Goal: Task Accomplishment & Management: Manage account settings

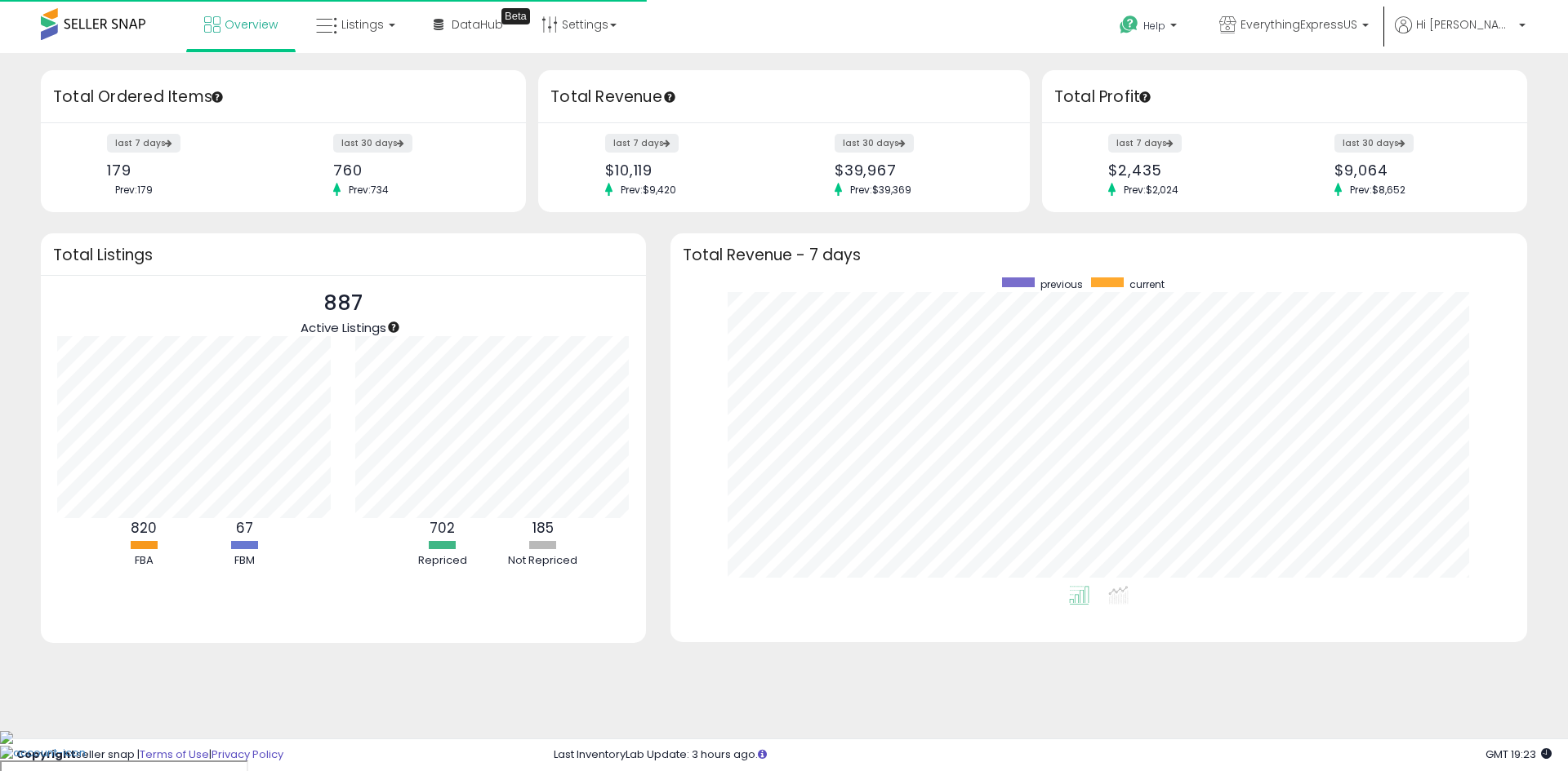
scroll to position [308, 824]
click at [344, 39] on link "Listings" at bounding box center [355, 24] width 104 height 49
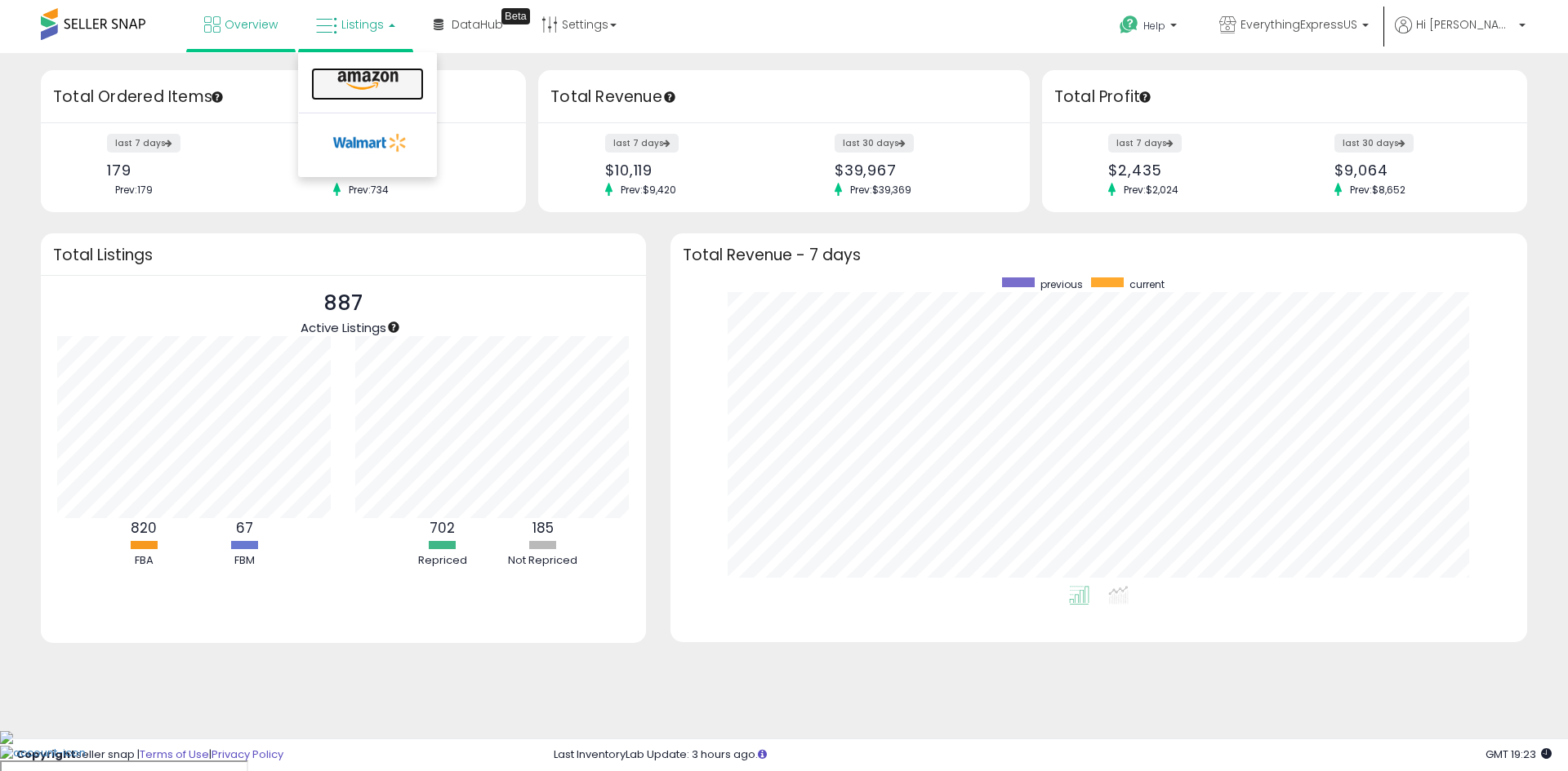
click at [373, 77] on icon at bounding box center [368, 80] width 71 height 21
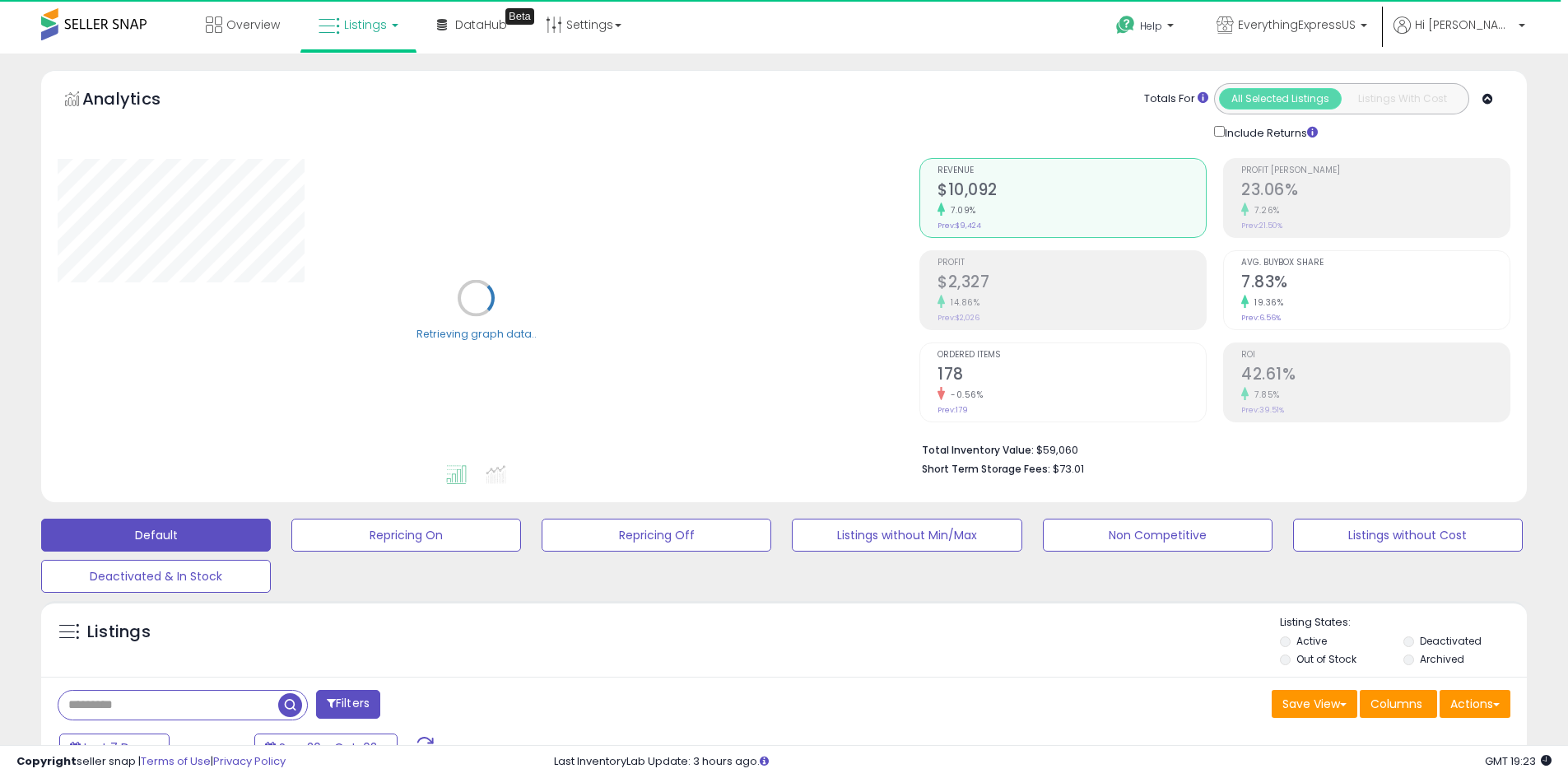
scroll to position [330, 0]
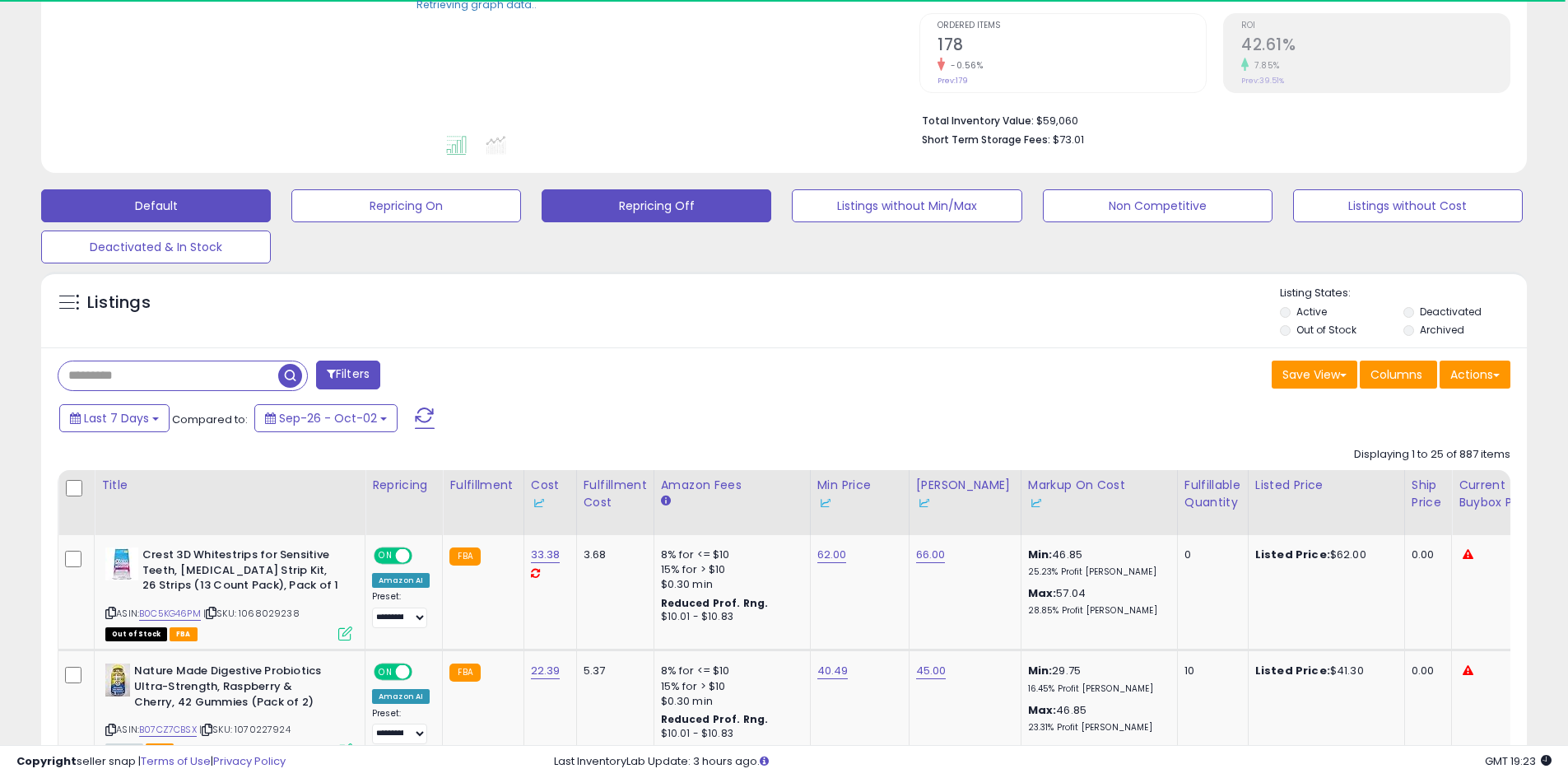
click at [669, 208] on button "Repricing Off" at bounding box center [656, 206] width 230 height 33
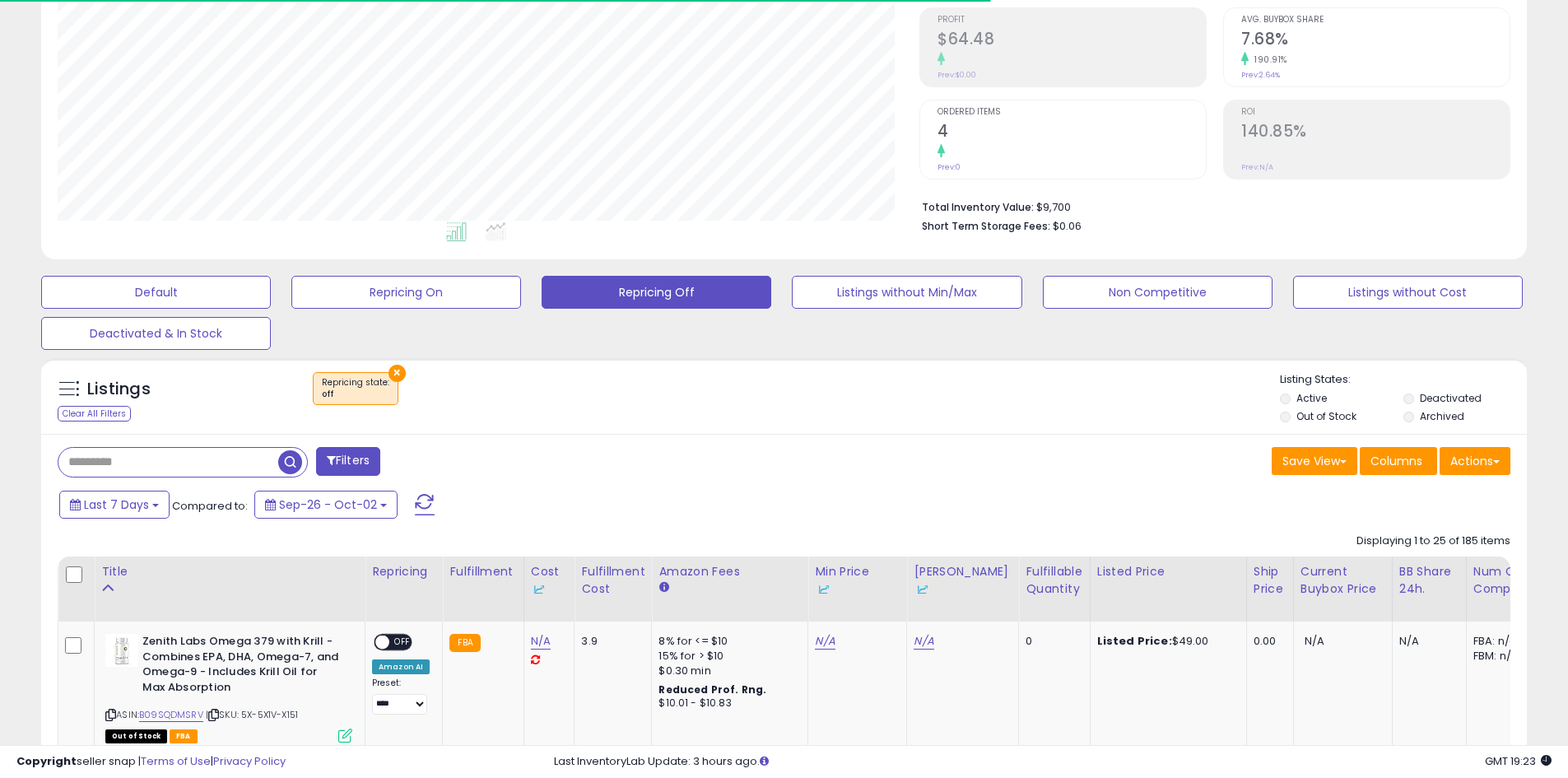
scroll to position [338, 862]
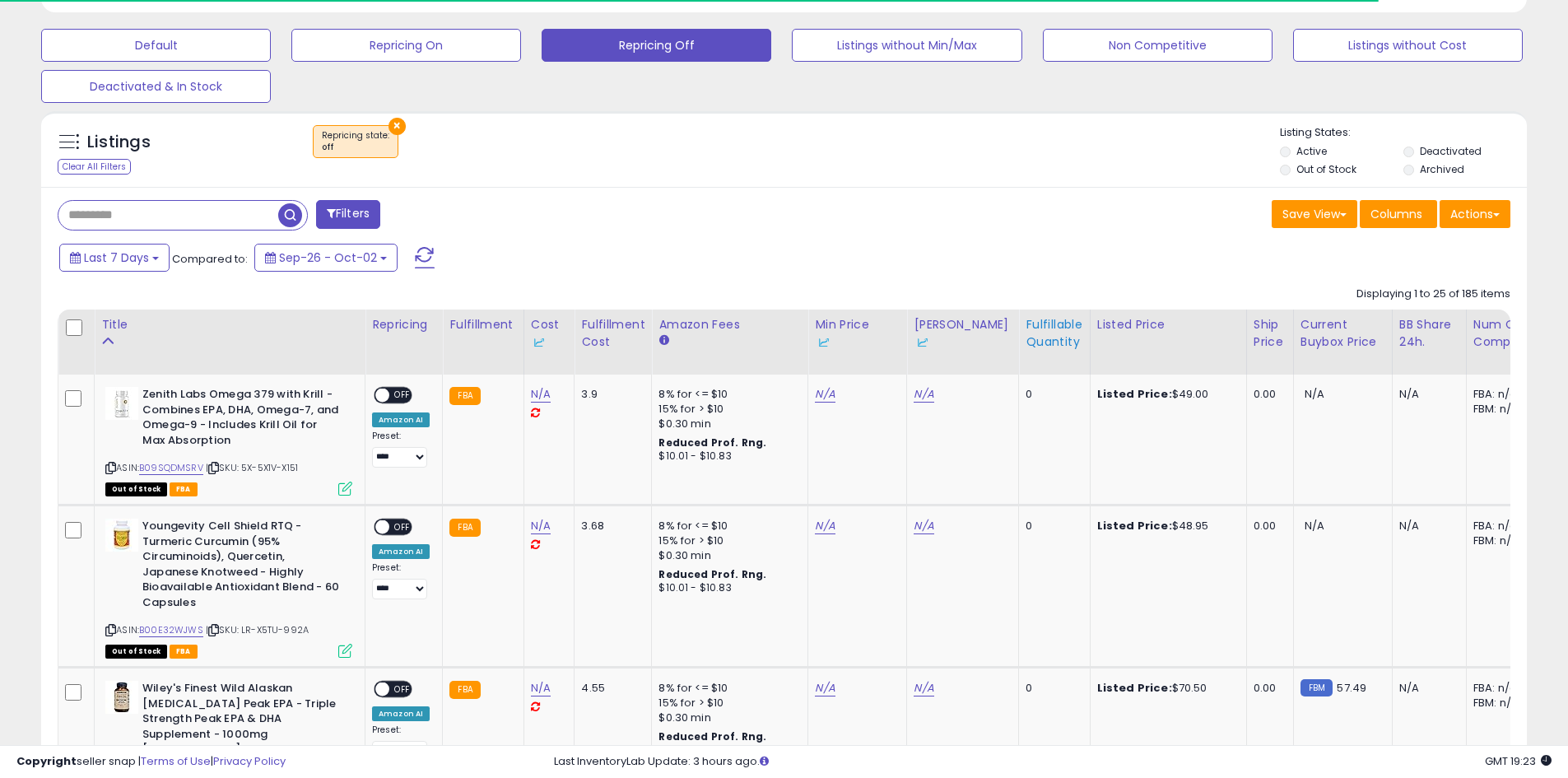
click at [1037, 339] on div "Fulfillable Quantity" at bounding box center [1054, 333] width 57 height 35
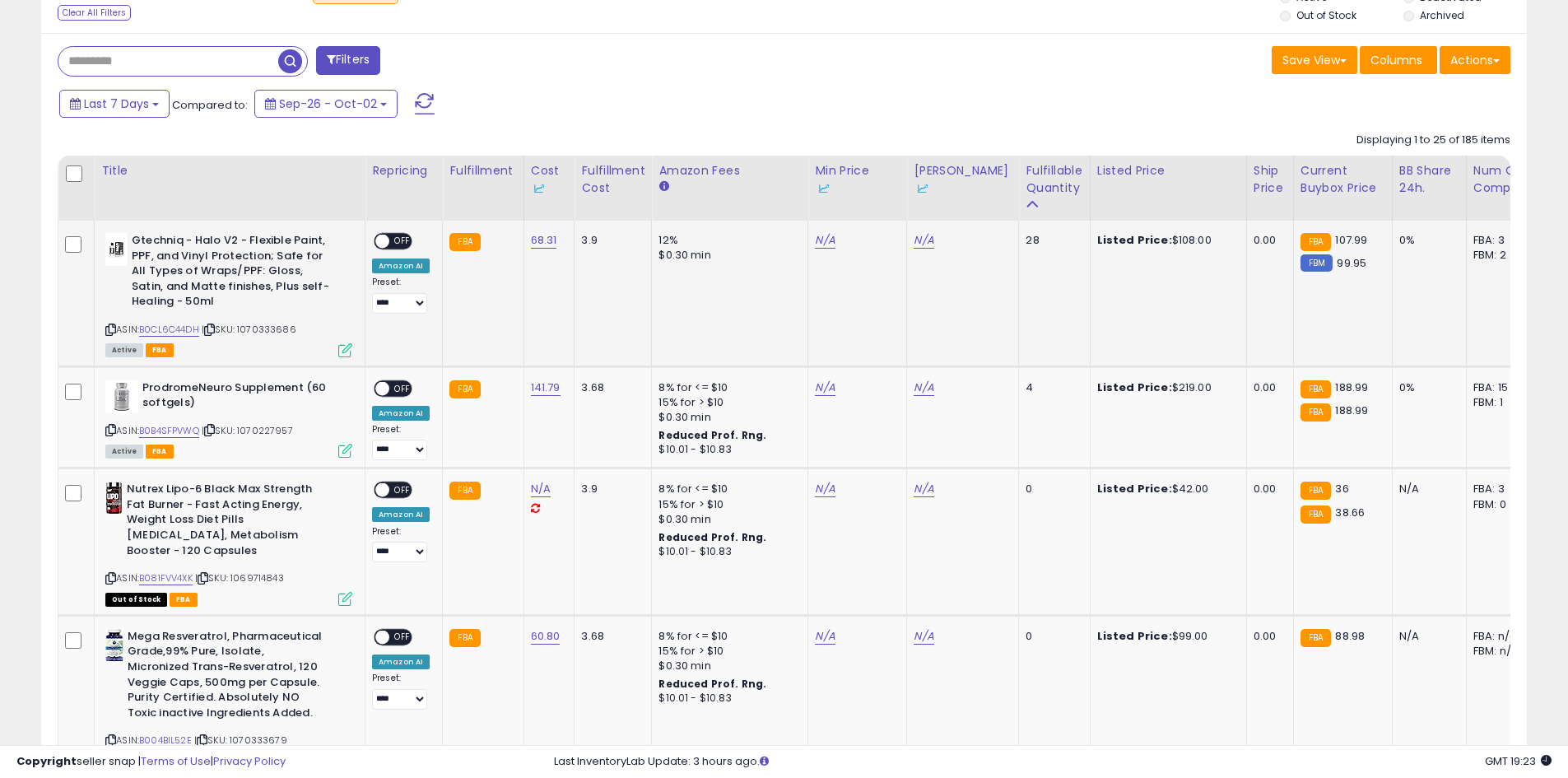
scroll to position [655, 0]
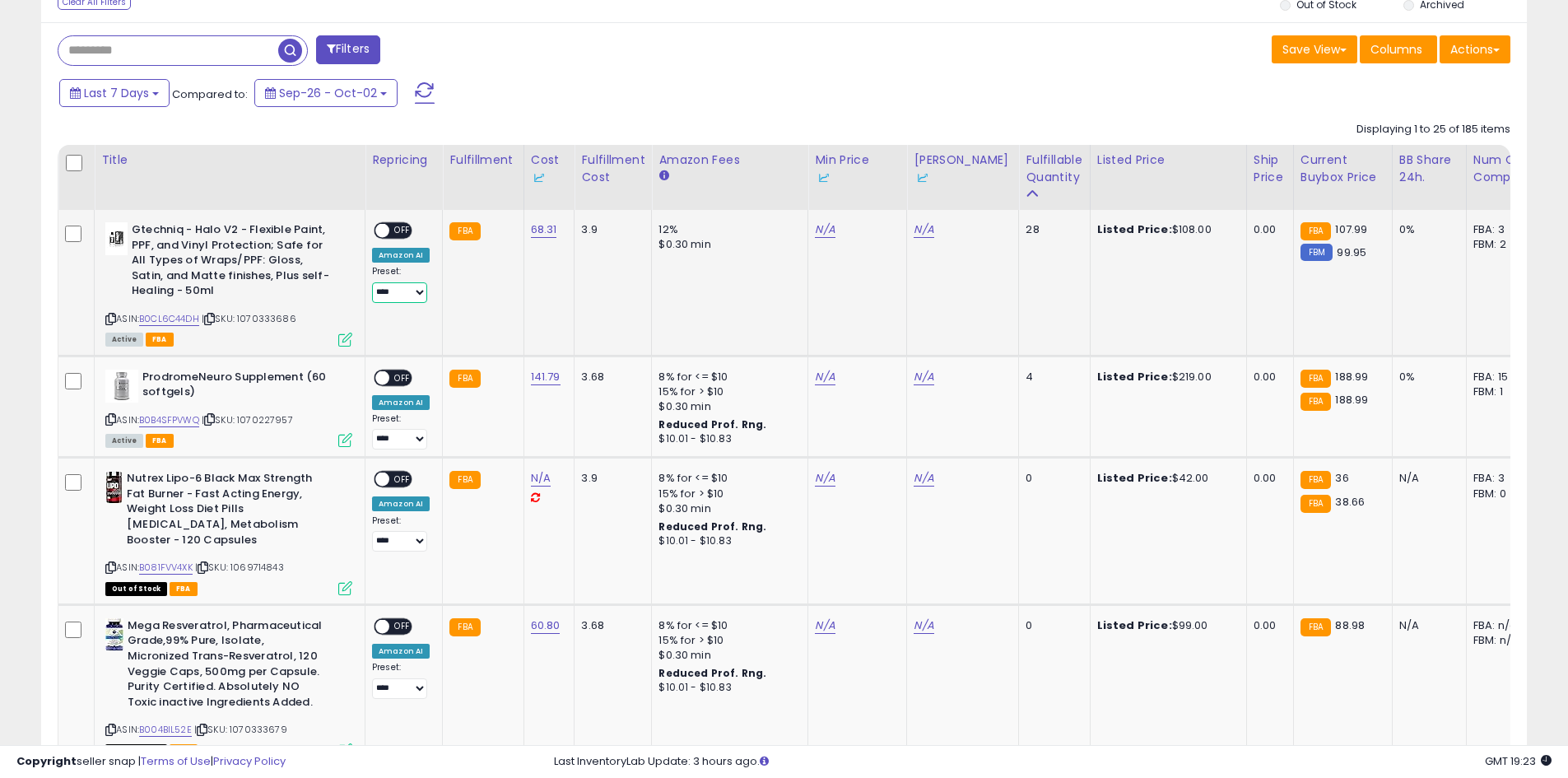
click at [399, 287] on select "**********" at bounding box center [399, 293] width 55 height 20
select select "**********"
click at [372, 283] on select "**********" at bounding box center [399, 293] width 55 height 20
click at [185, 317] on link "B0CL6C44DH" at bounding box center [169, 319] width 60 height 14
click at [823, 229] on link "N/A" at bounding box center [824, 229] width 20 height 16
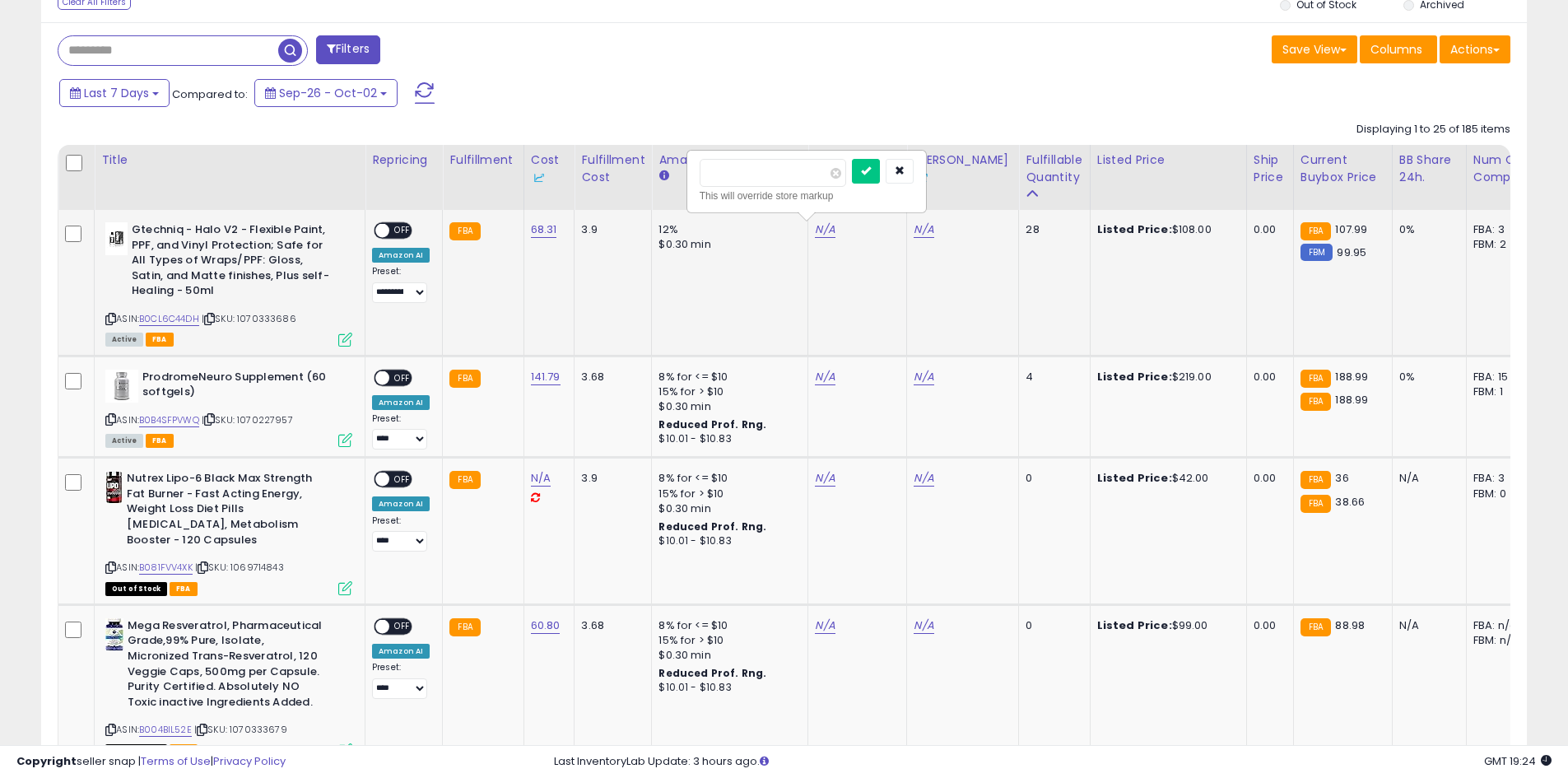
type input "******"
click button "submit" at bounding box center [865, 171] width 28 height 25
click at [919, 230] on link "N/A" at bounding box center [923, 229] width 20 height 16
type input "******"
click button "submit" at bounding box center [964, 171] width 28 height 25
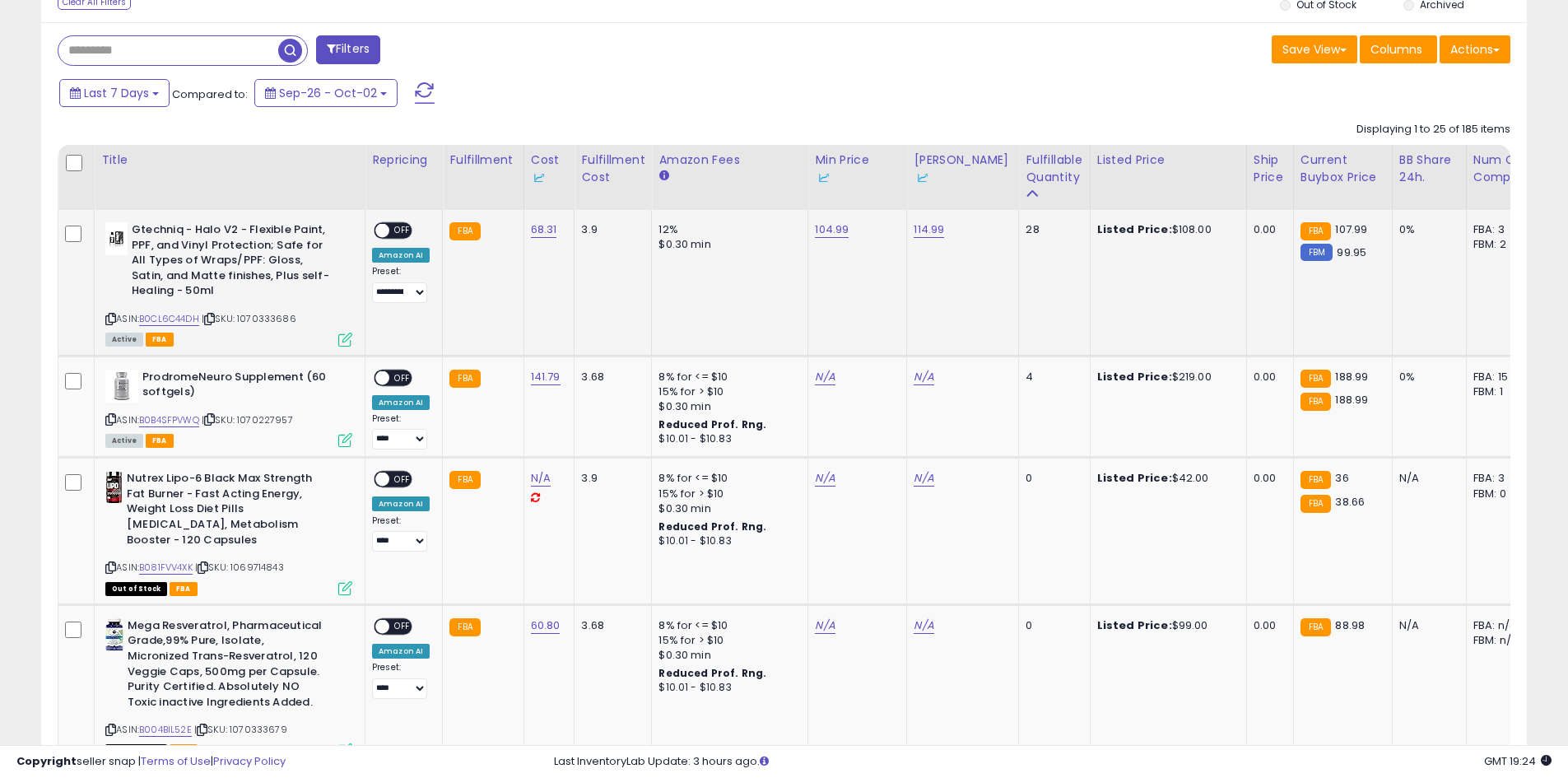
click at [395, 226] on span "OFF" at bounding box center [402, 231] width 26 height 14
click at [818, 378] on link "N/A" at bounding box center [824, 376] width 20 height 16
type input "******"
click button "submit" at bounding box center [865, 319] width 28 height 25
click at [907, 382] on td "N/A" at bounding box center [963, 407] width 112 height 102
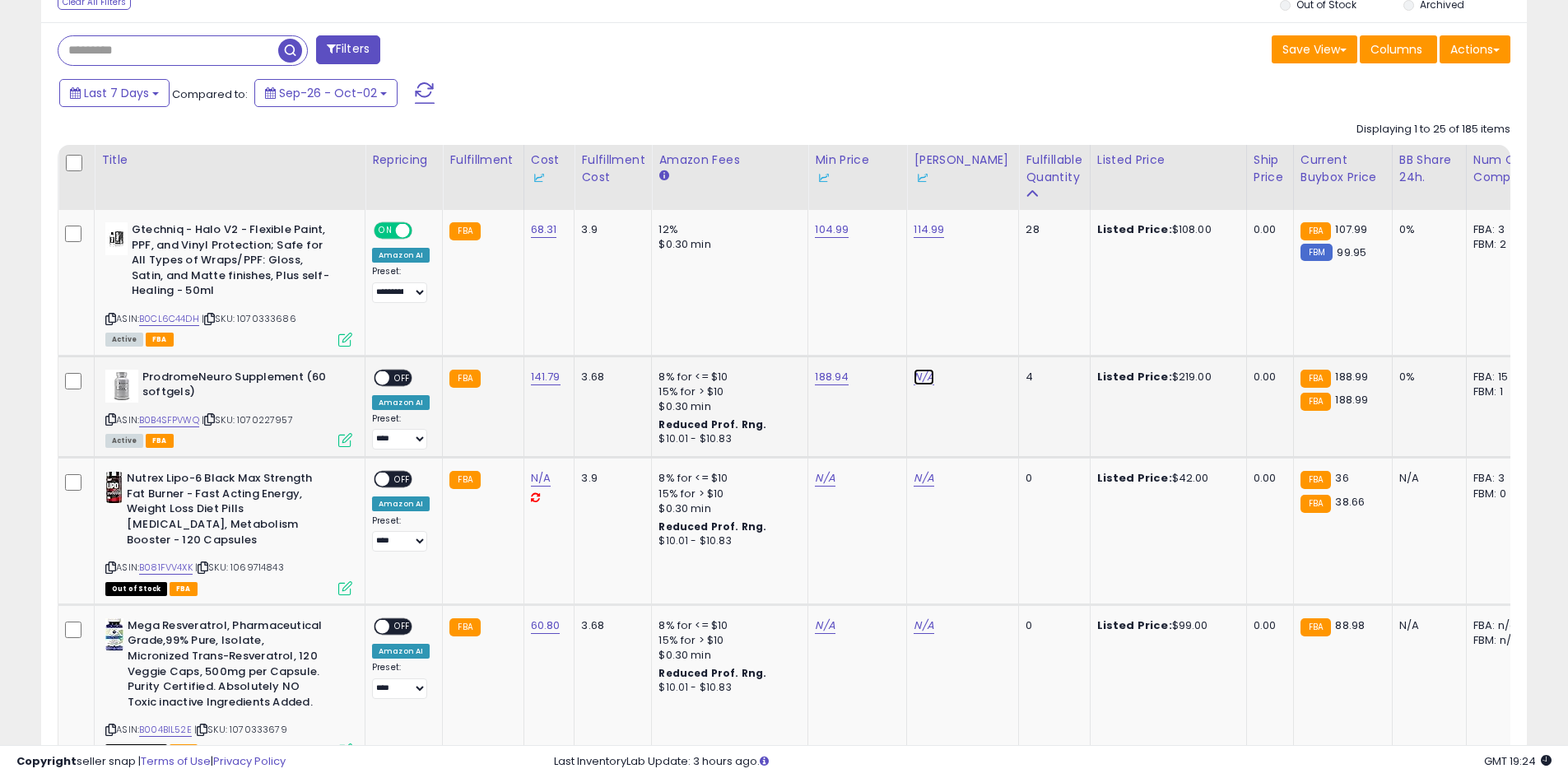
click at [913, 381] on link "N/A" at bounding box center [923, 376] width 20 height 16
type input "******"
click button "submit" at bounding box center [964, 319] width 28 height 25
drag, startPoint x: 401, startPoint y: 434, endPoint x: 402, endPoint y: 448, distance: 14.0
click at [401, 434] on select "**********" at bounding box center [399, 439] width 55 height 20
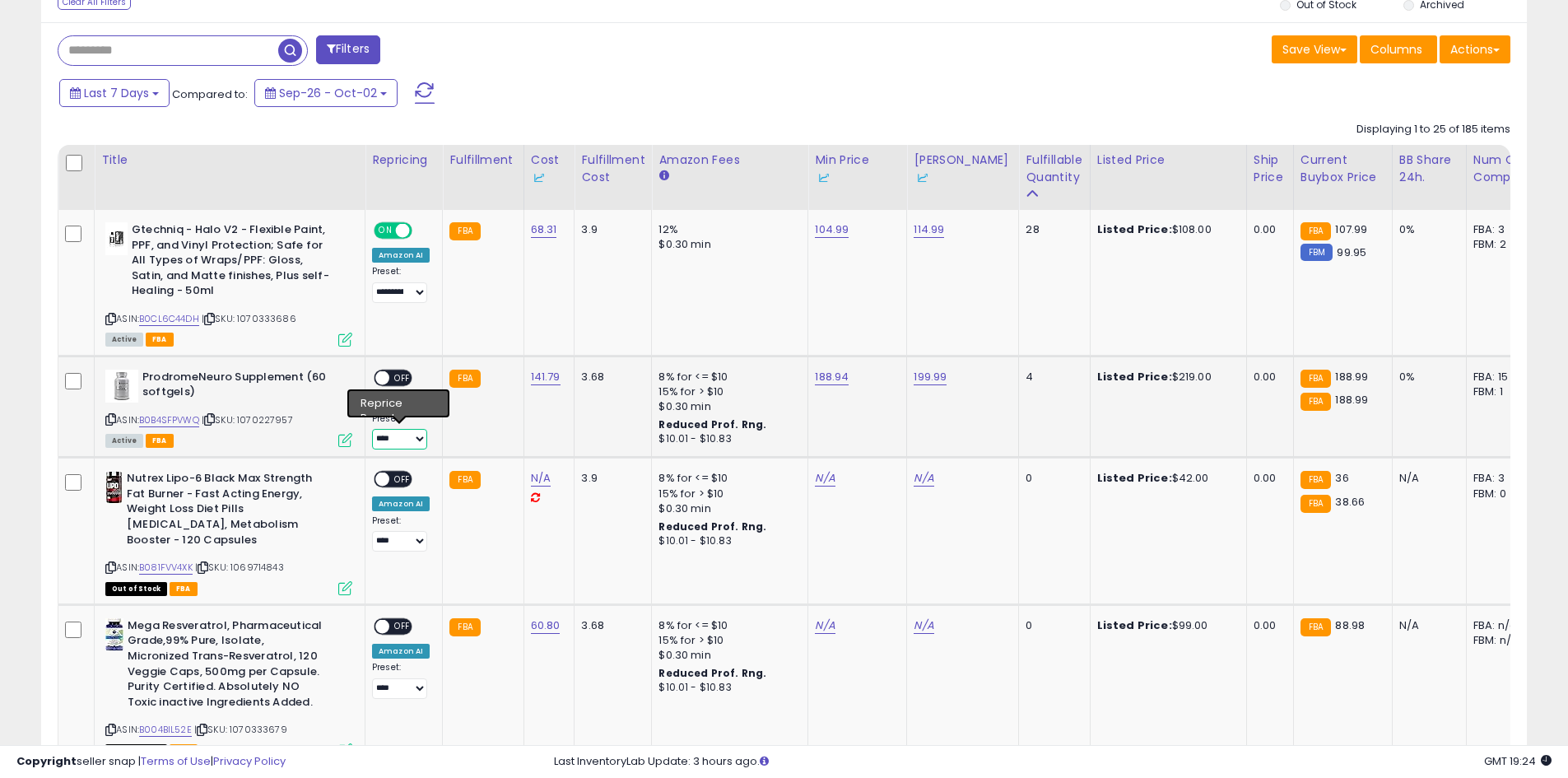
select select "**********"
click at [372, 429] on select "**********" at bounding box center [399, 439] width 55 height 20
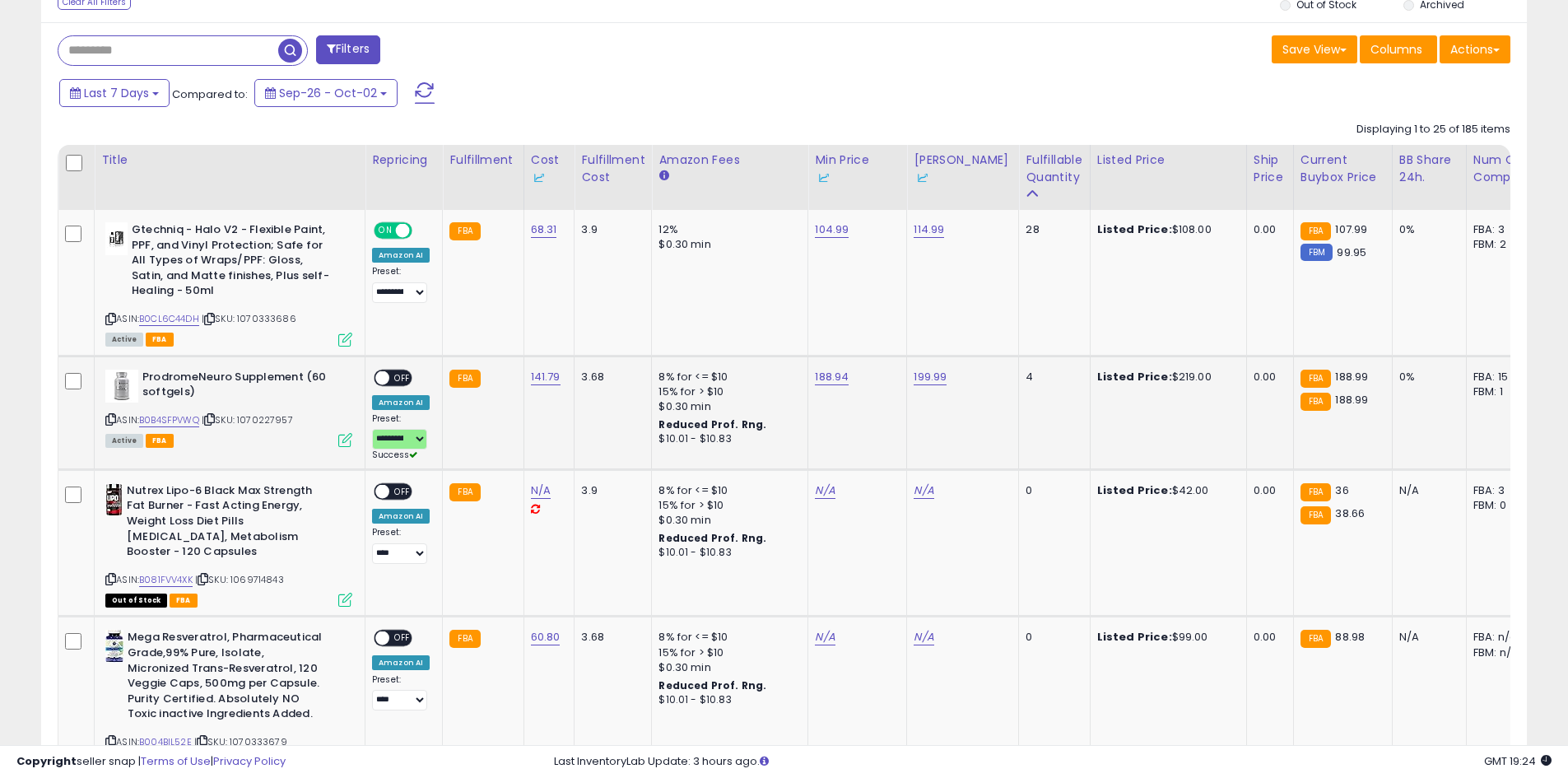
click at [399, 370] on span "OFF" at bounding box center [402, 377] width 26 height 14
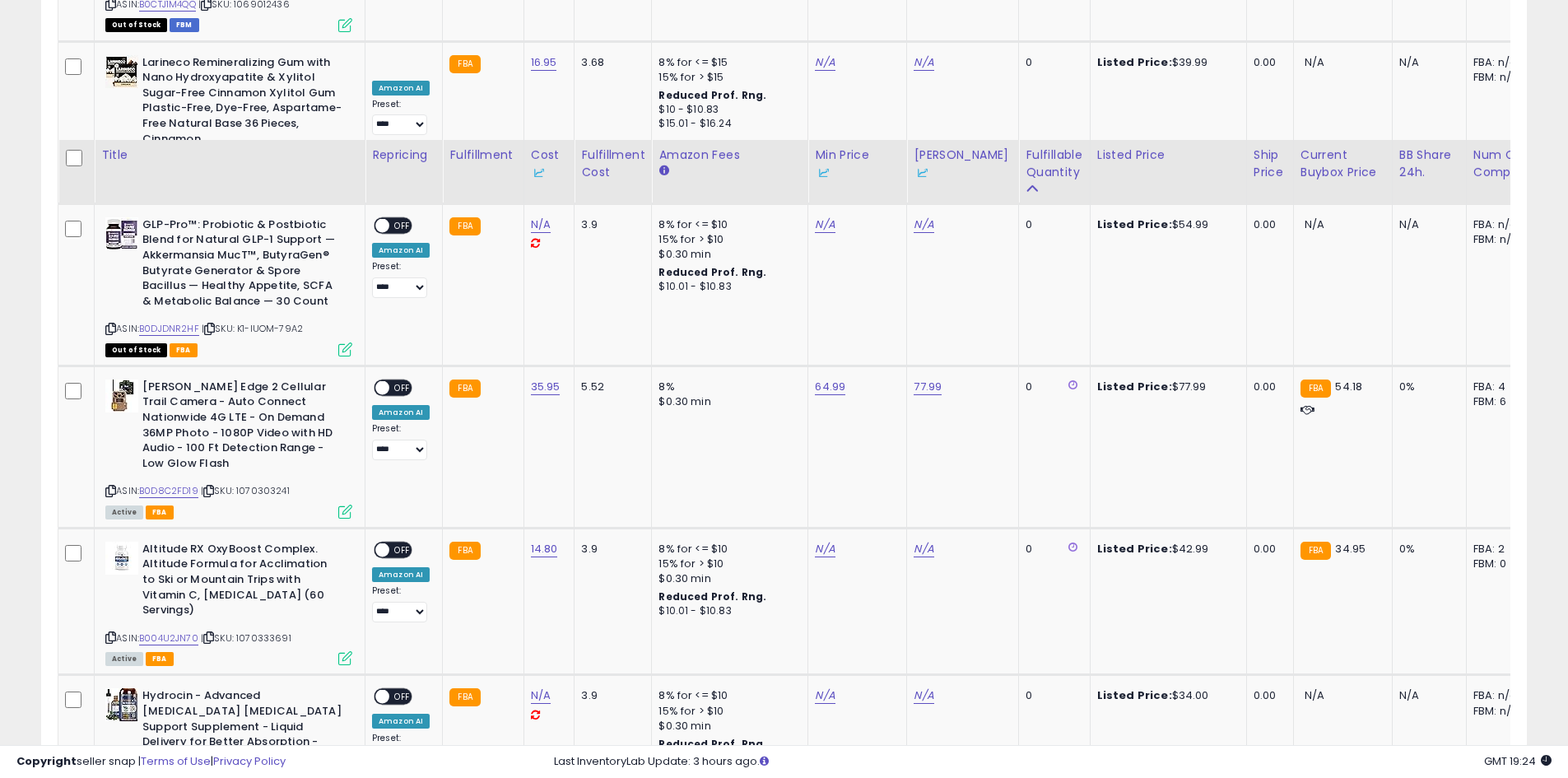
scroll to position [2631, 0]
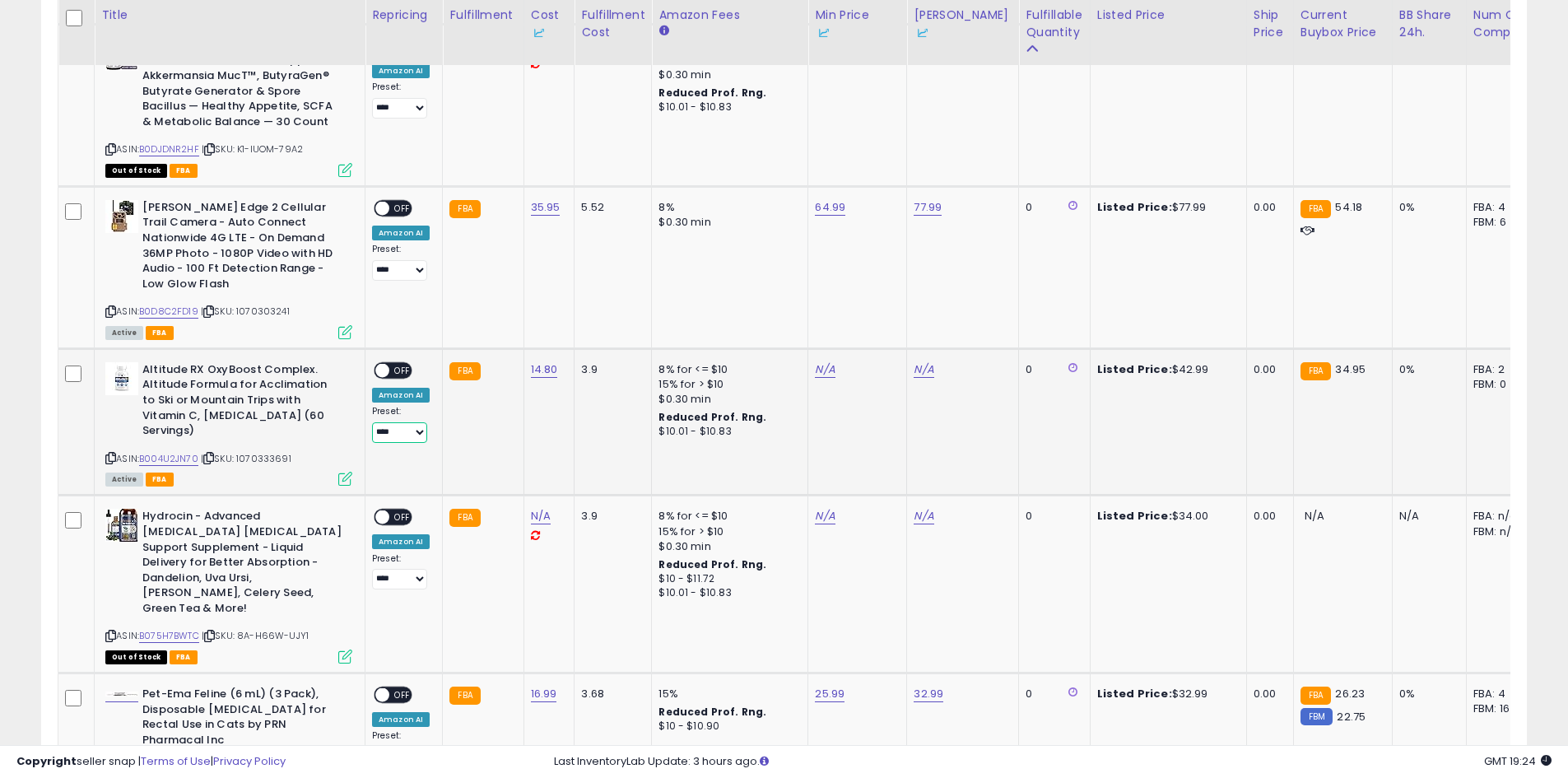
click at [391, 433] on select "**********" at bounding box center [399, 432] width 55 height 20
click at [524, 428] on td "14.80" at bounding box center [549, 421] width 51 height 147
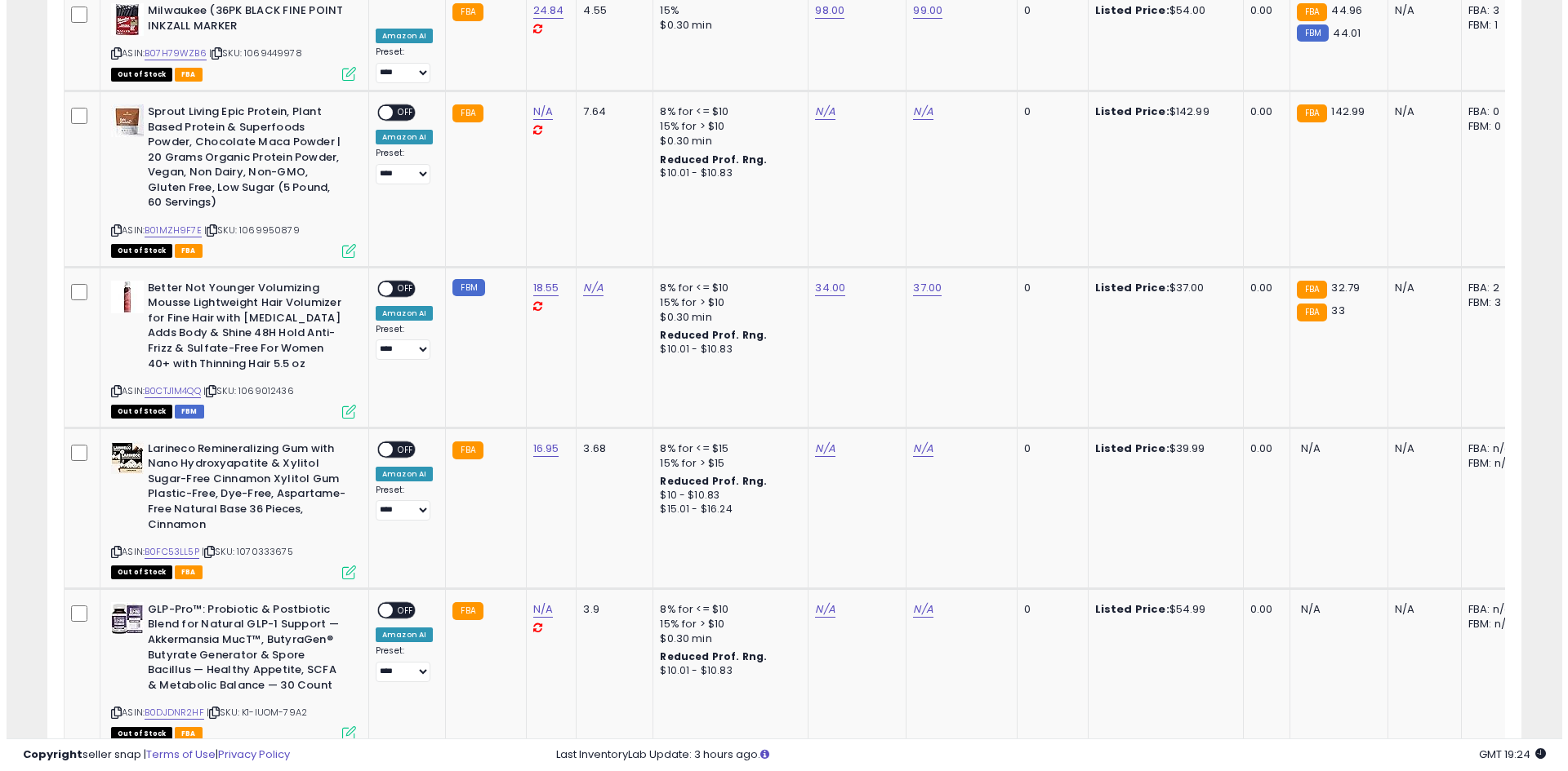
scroll to position [0, 0]
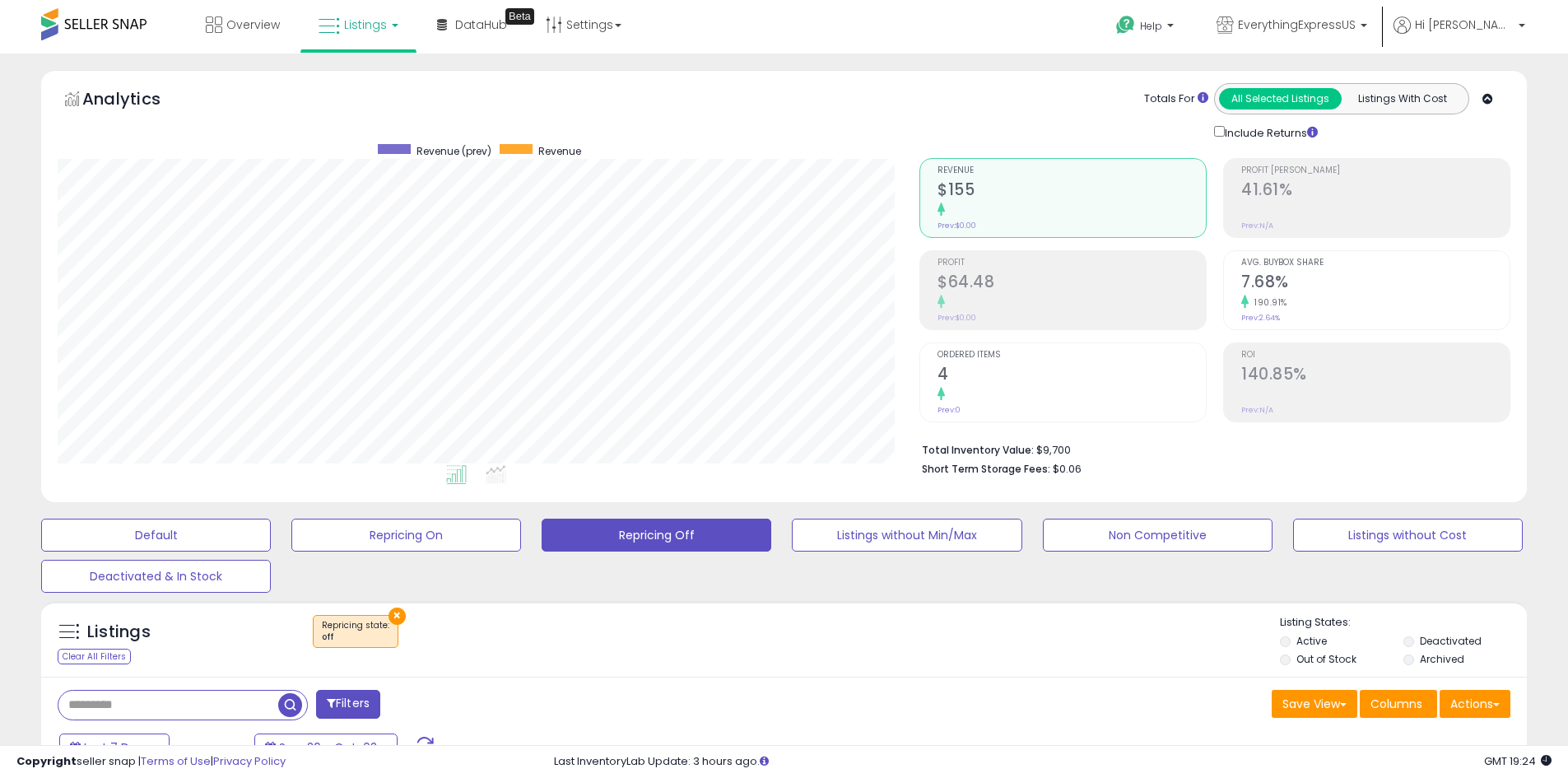
drag, startPoint x: 622, startPoint y: 482, endPoint x: 768, endPoint y: 127, distance: 383.9
click at [1125, 540] on button "Non Competitive" at bounding box center [1157, 535] width 230 height 33
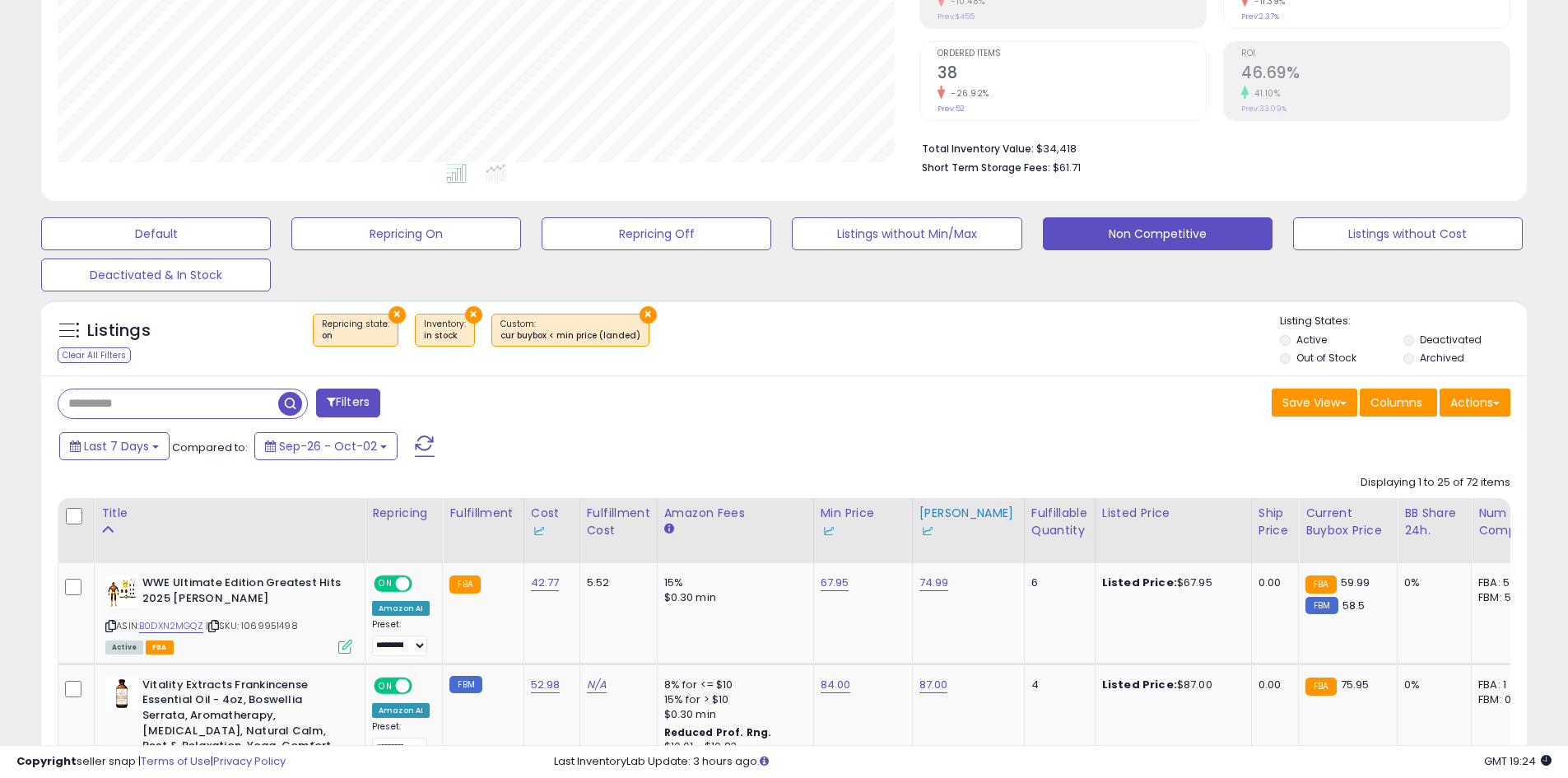
scroll to position [494, 0]
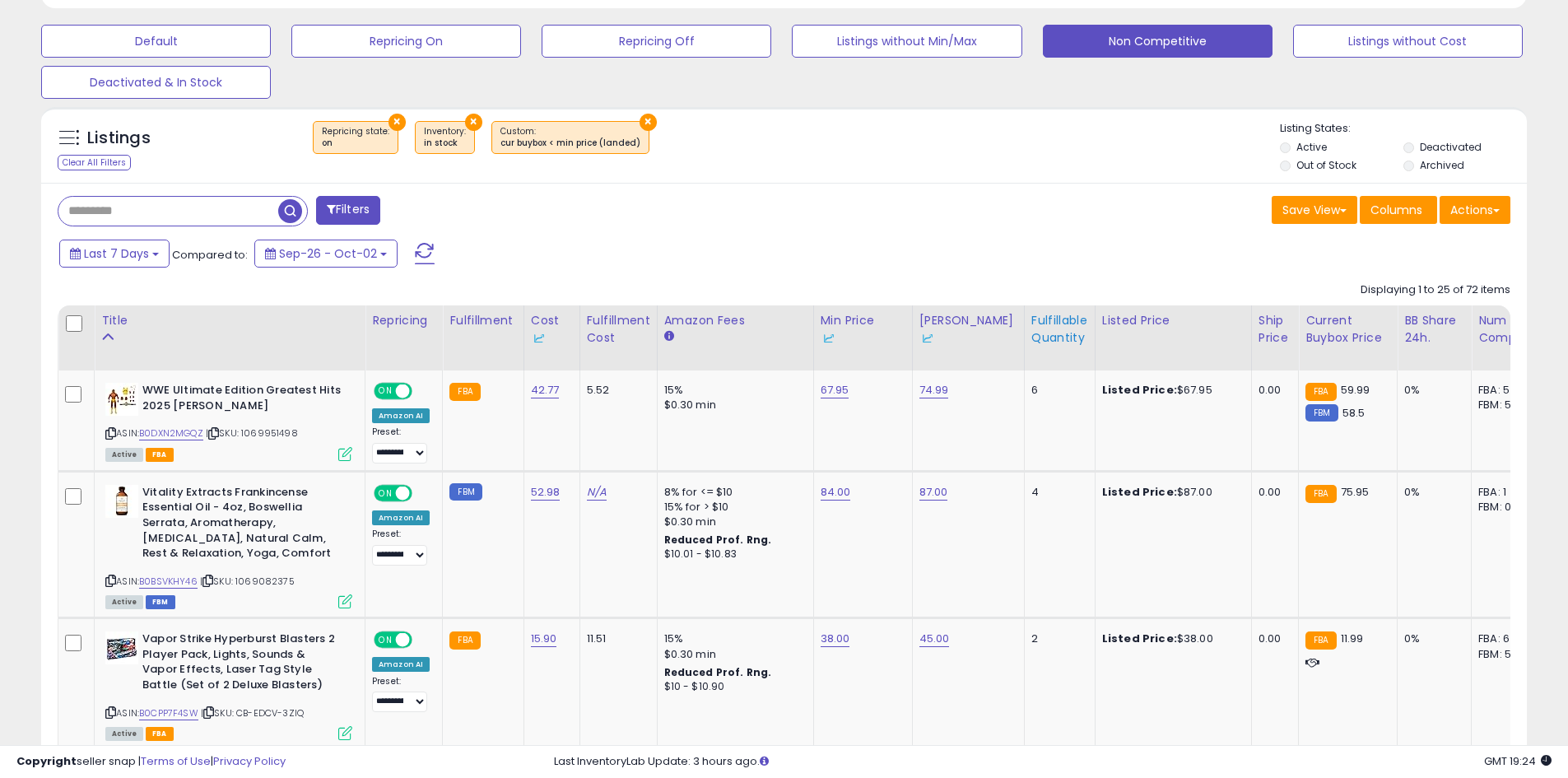
click at [1035, 347] on th "Fulfillable Quantity" at bounding box center [1059, 338] width 70 height 65
click at [1031, 328] on div "Fulfillable Quantity" at bounding box center [1059, 329] width 57 height 35
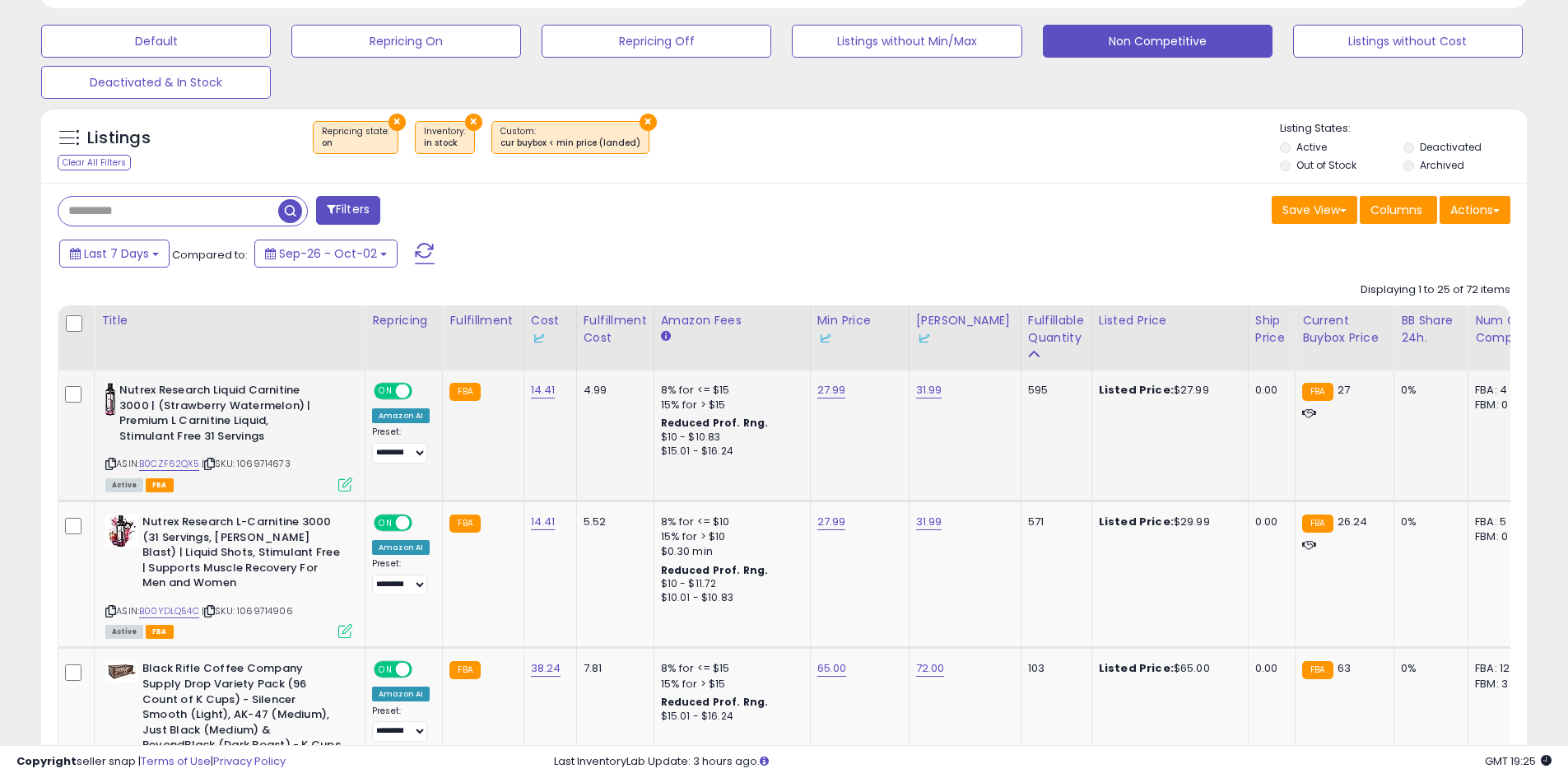
click at [833, 398] on td "27.99" at bounding box center [859, 435] width 98 height 130
click at [829, 394] on link "27.99" at bounding box center [832, 390] width 29 height 16
type input "*****"
click button "submit" at bounding box center [872, 331] width 28 height 25
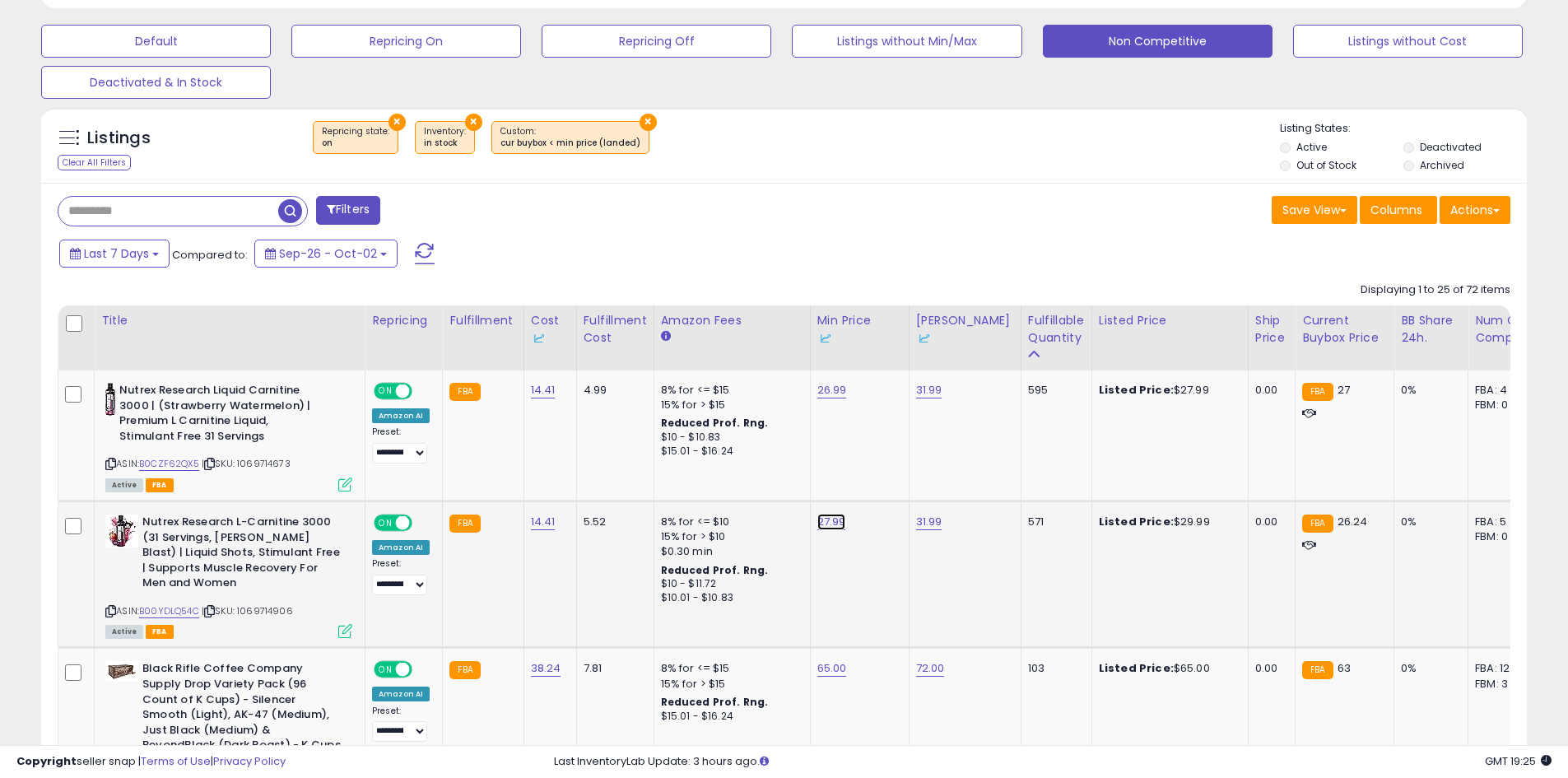
click at [831, 523] on link "27.99" at bounding box center [832, 521] width 29 height 16
drag, startPoint x: 769, startPoint y: 468, endPoint x: 671, endPoint y: 468, distance: 98.0
type input "*****"
click button "submit" at bounding box center [872, 463] width 28 height 25
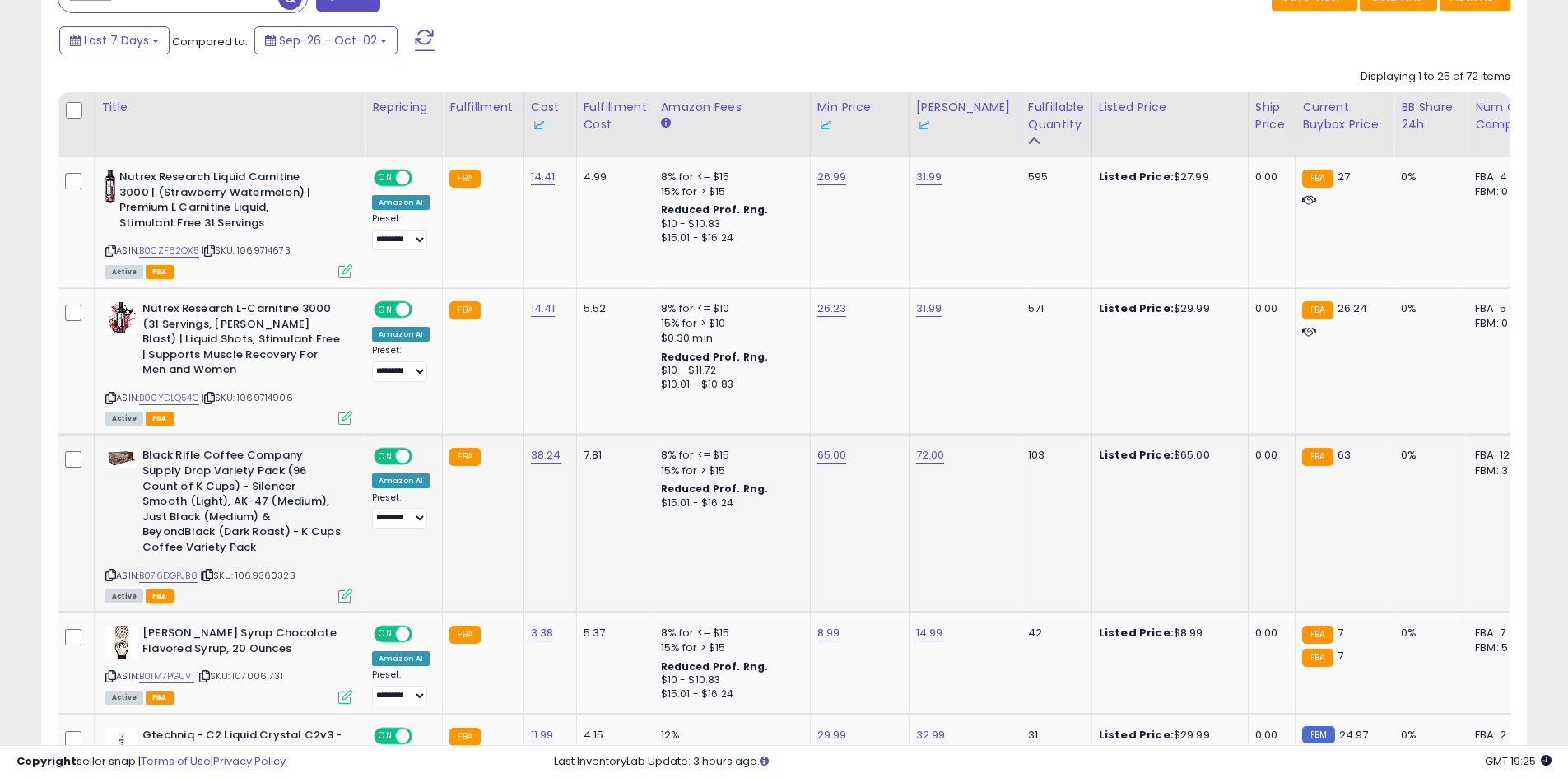
scroll to position [741, 0]
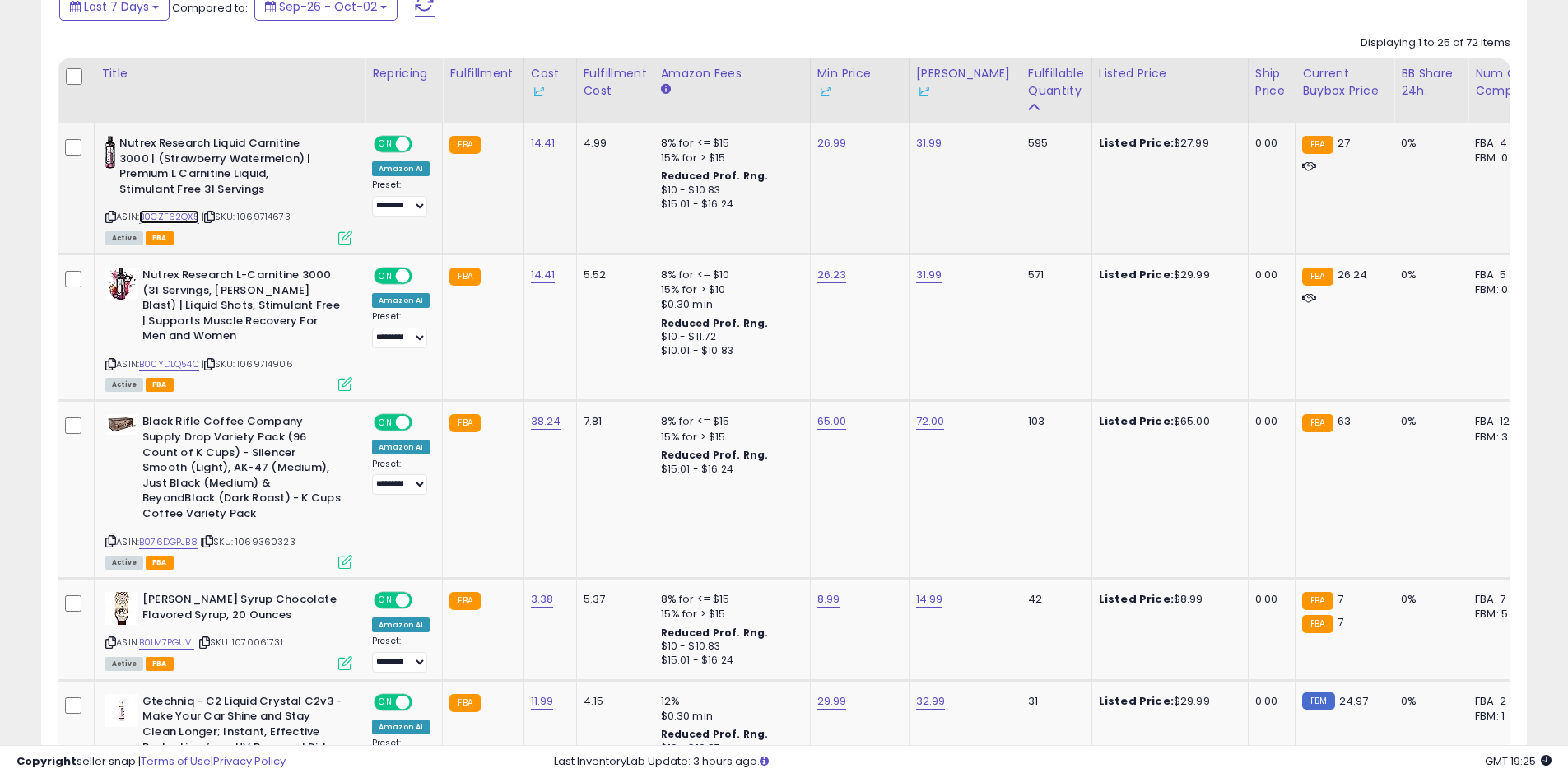
click at [177, 215] on link "B0CZF62QX5" at bounding box center [169, 217] width 60 height 14
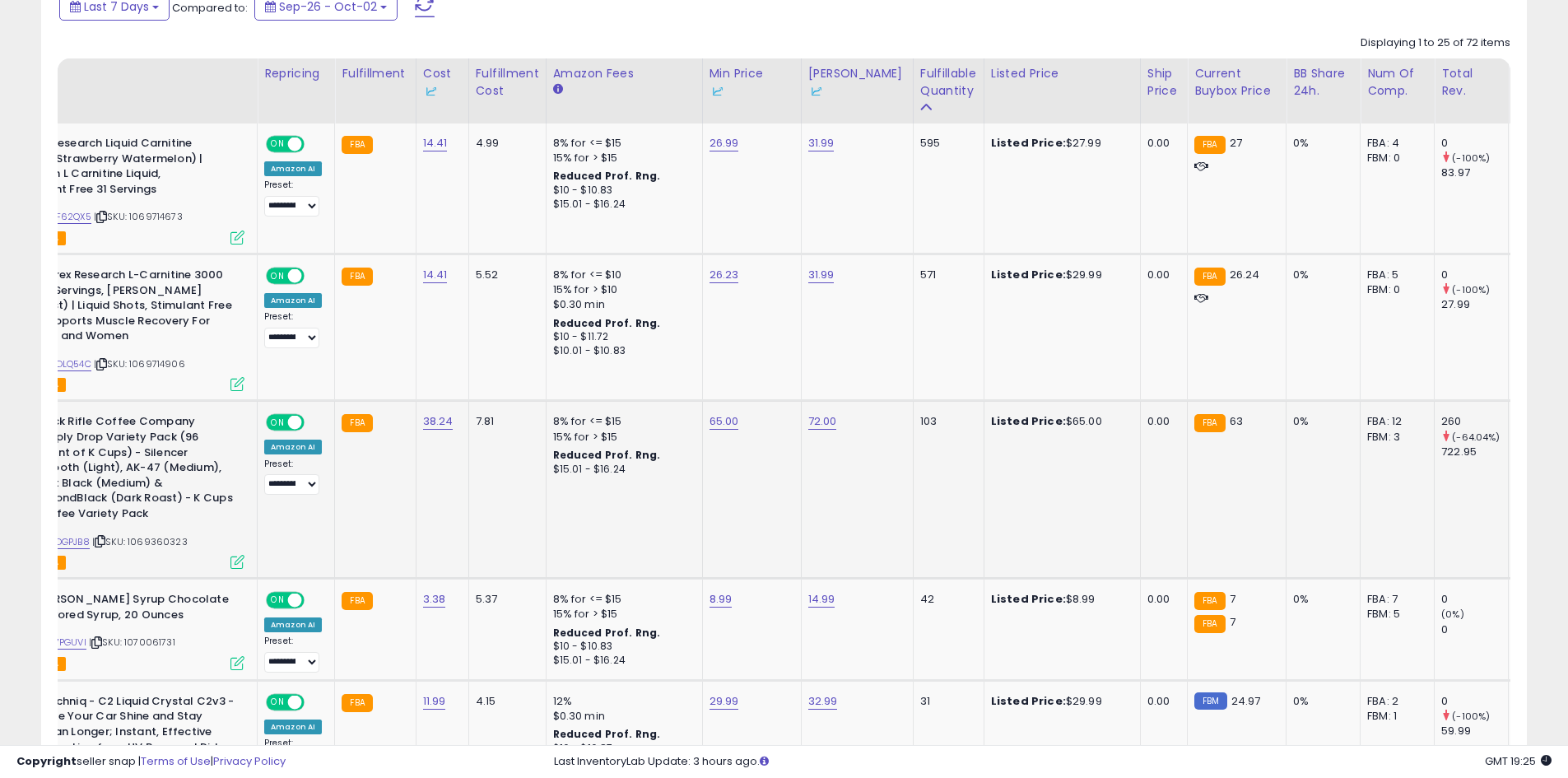
drag, startPoint x: 880, startPoint y: 476, endPoint x: 1106, endPoint y: 459, distance: 226.6
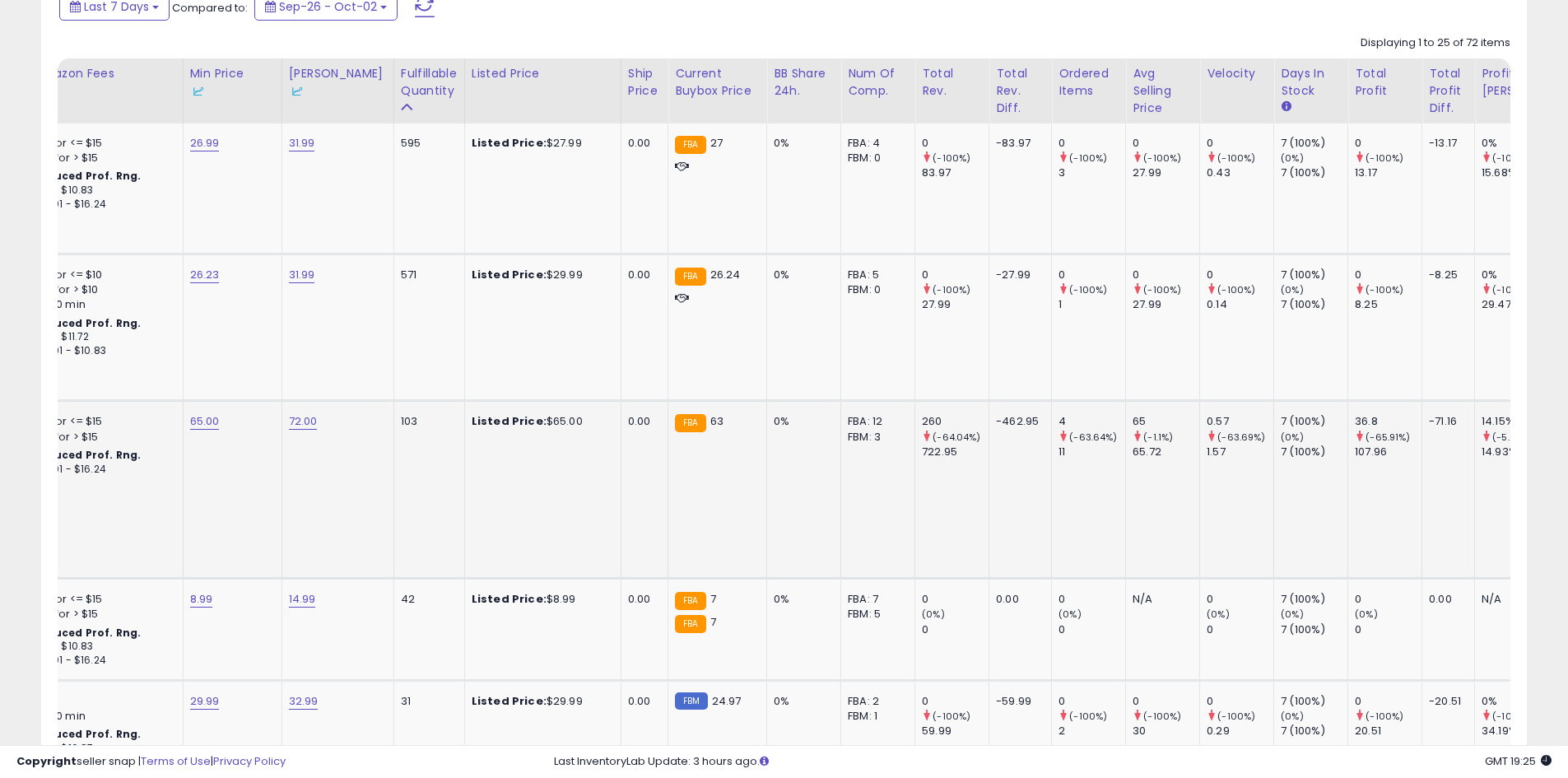
scroll to position [0, 0]
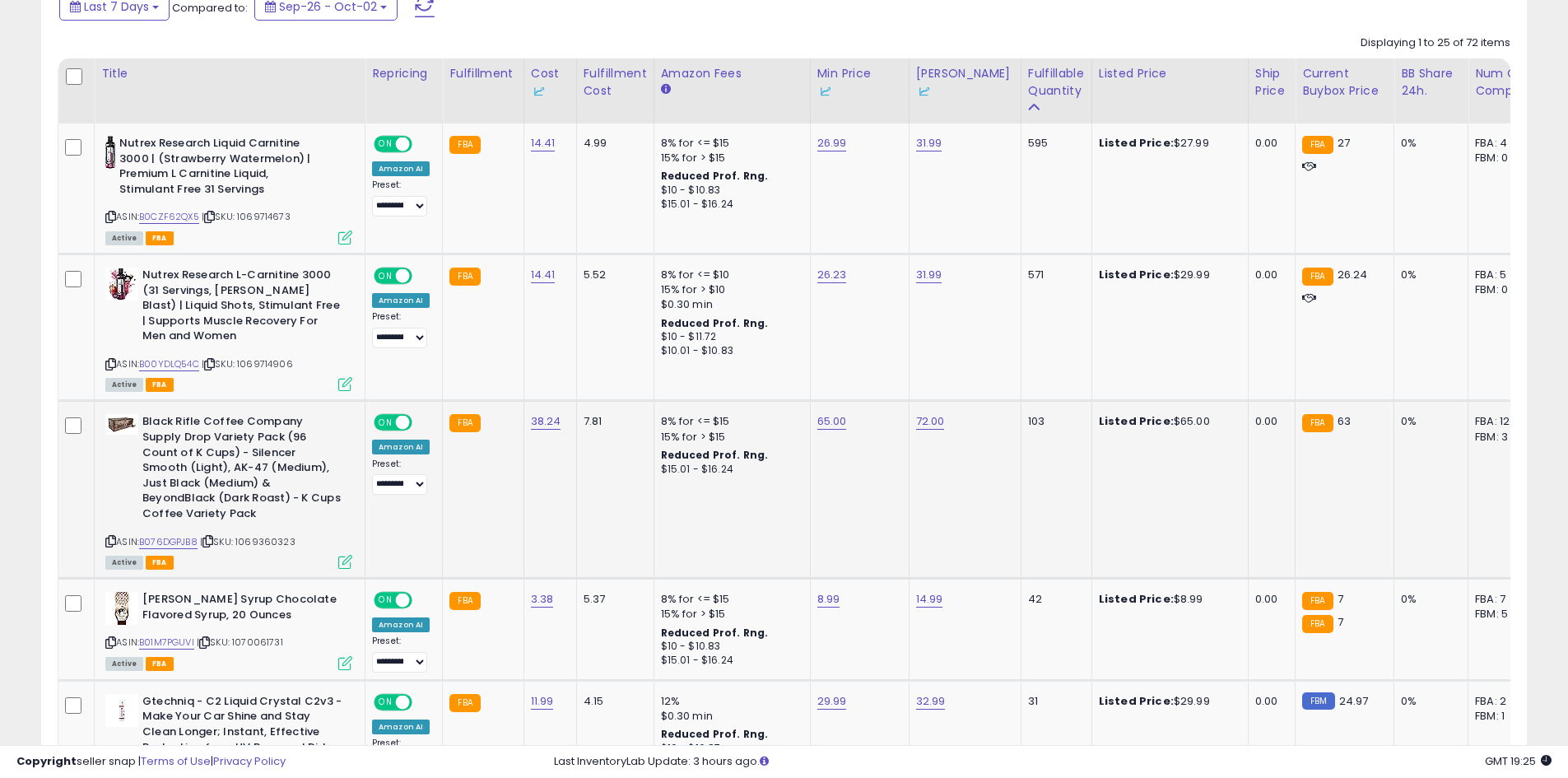
drag, startPoint x: 1087, startPoint y: 464, endPoint x: 404, endPoint y: 464, distance: 683.0
click at [182, 540] on link "B076DGPJB8" at bounding box center [168, 542] width 59 height 14
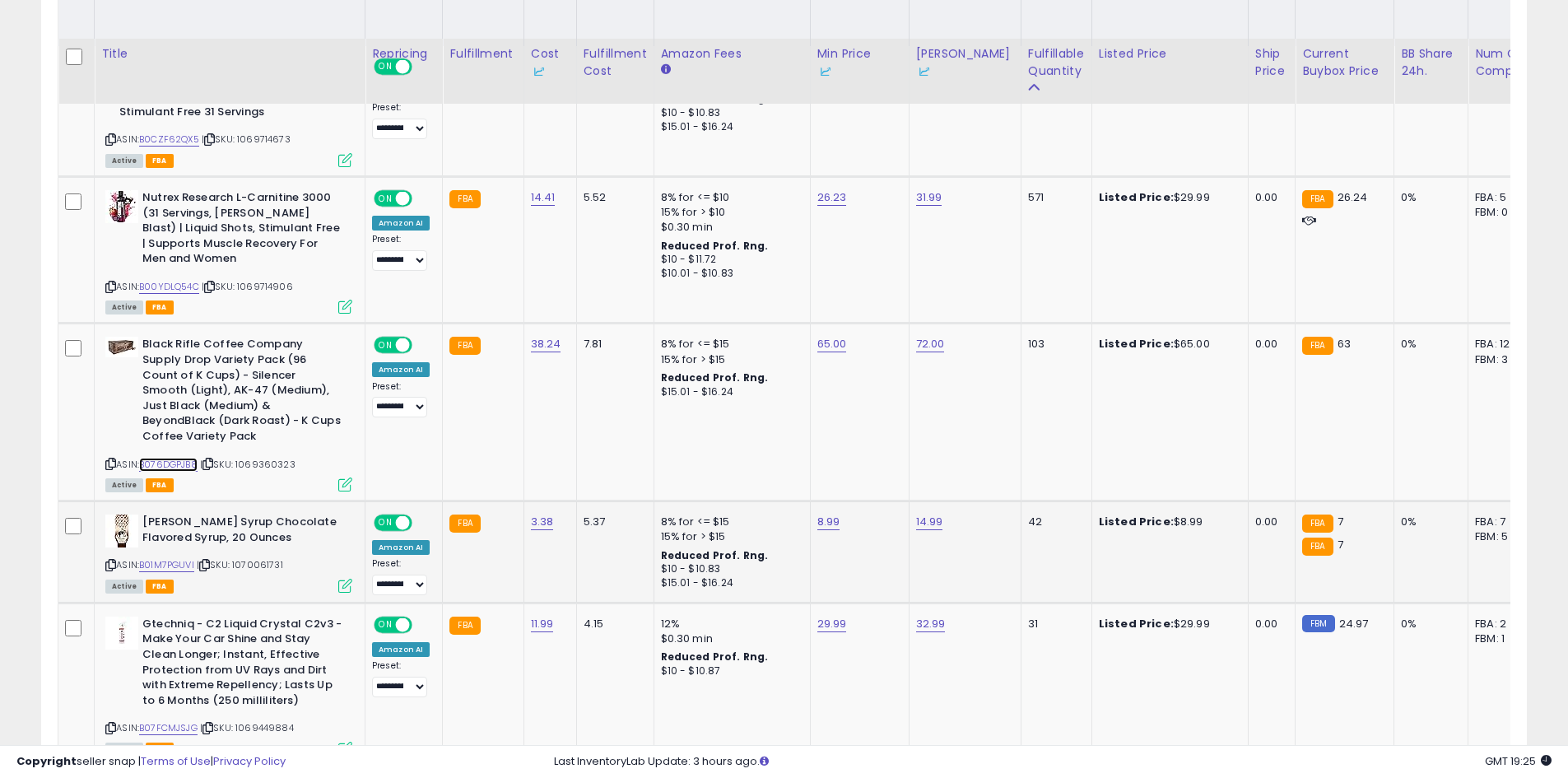
scroll to position [905, 0]
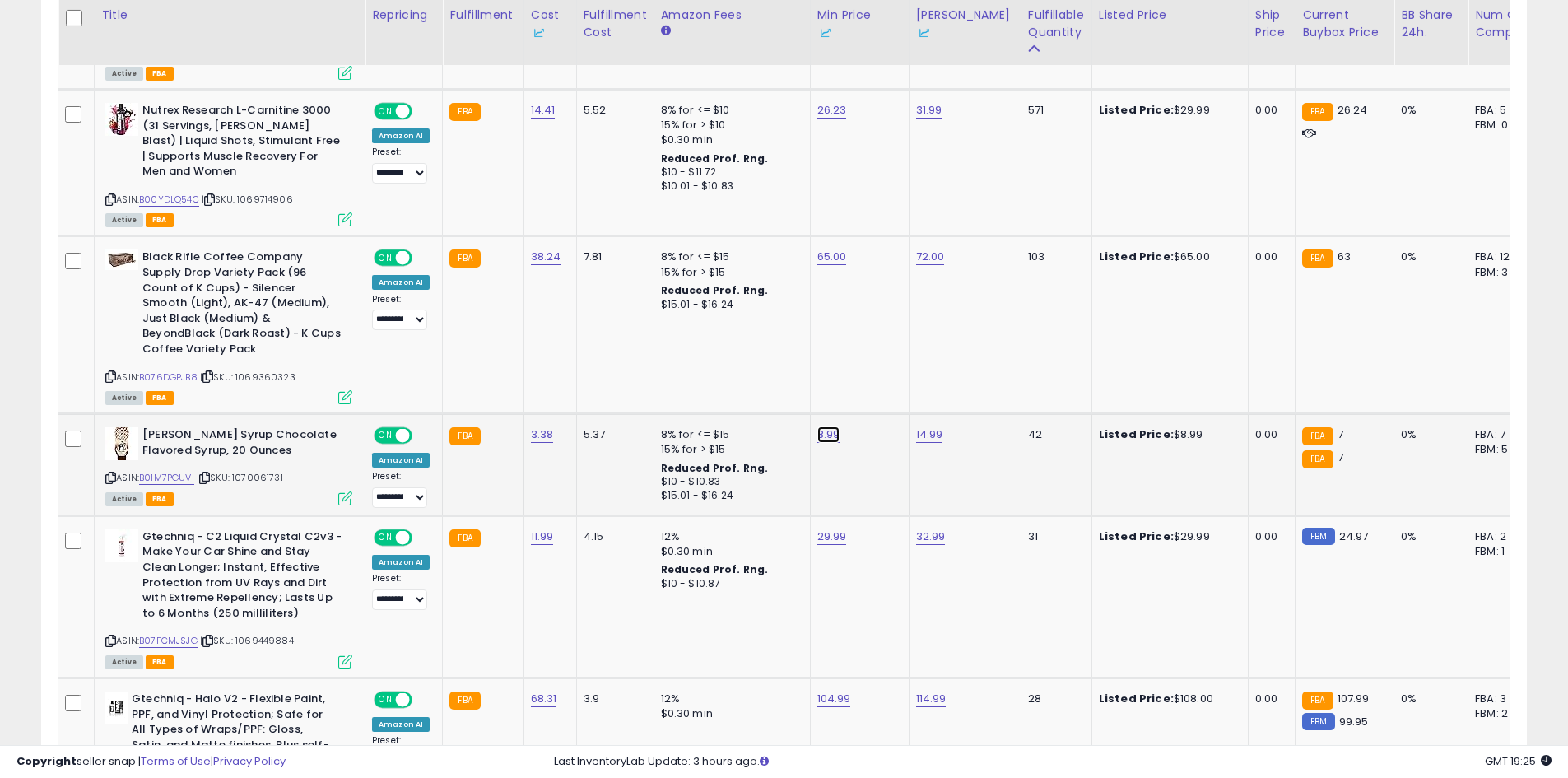
click at [823, 435] on link "8.99" at bounding box center [829, 434] width 23 height 16
click at [699, 628] on td "12% $0.30 min Reduced Prof. Rng. $10 - $10.87" at bounding box center [732, 596] width 156 height 162
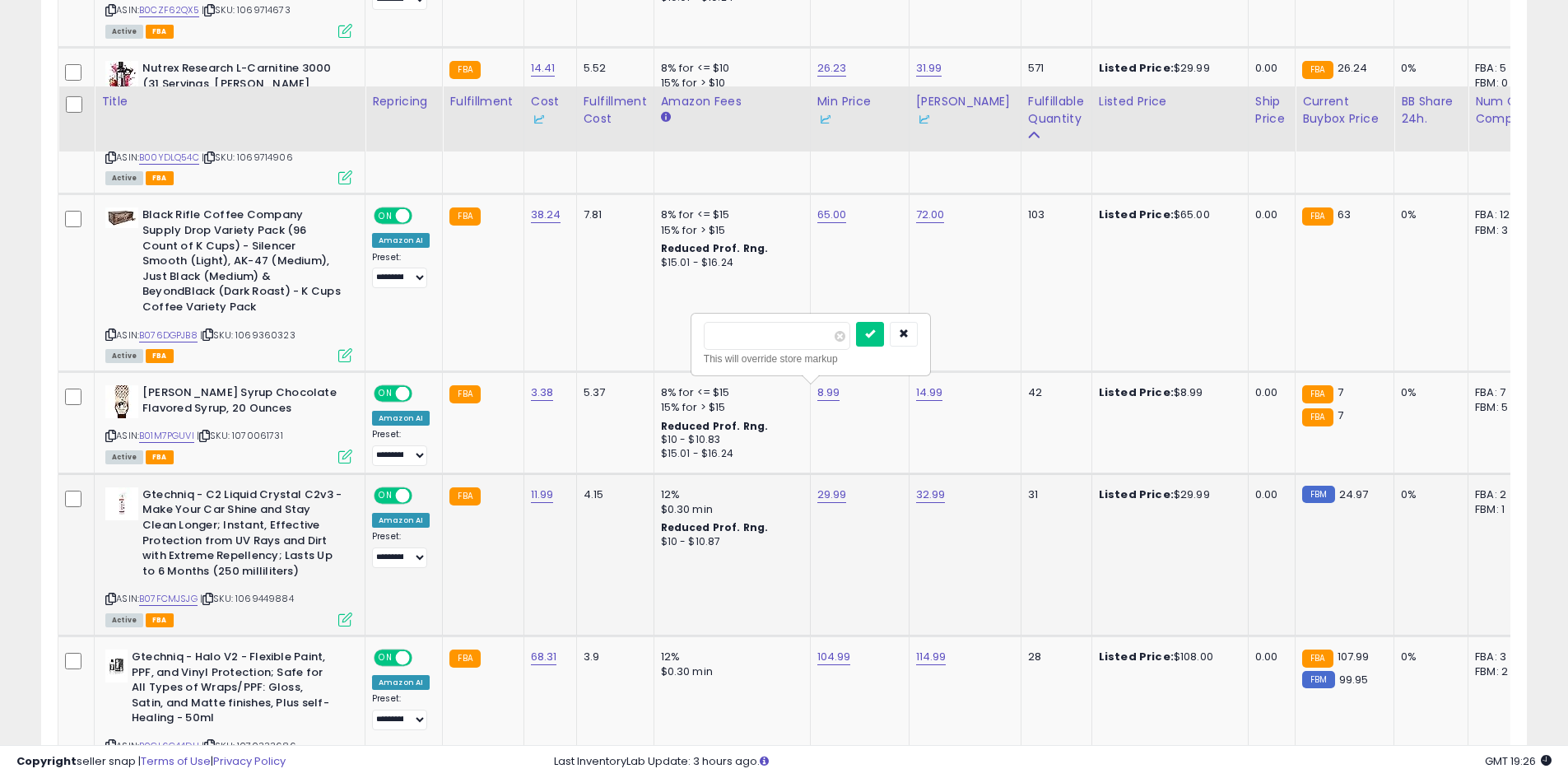
scroll to position [1070, 0]
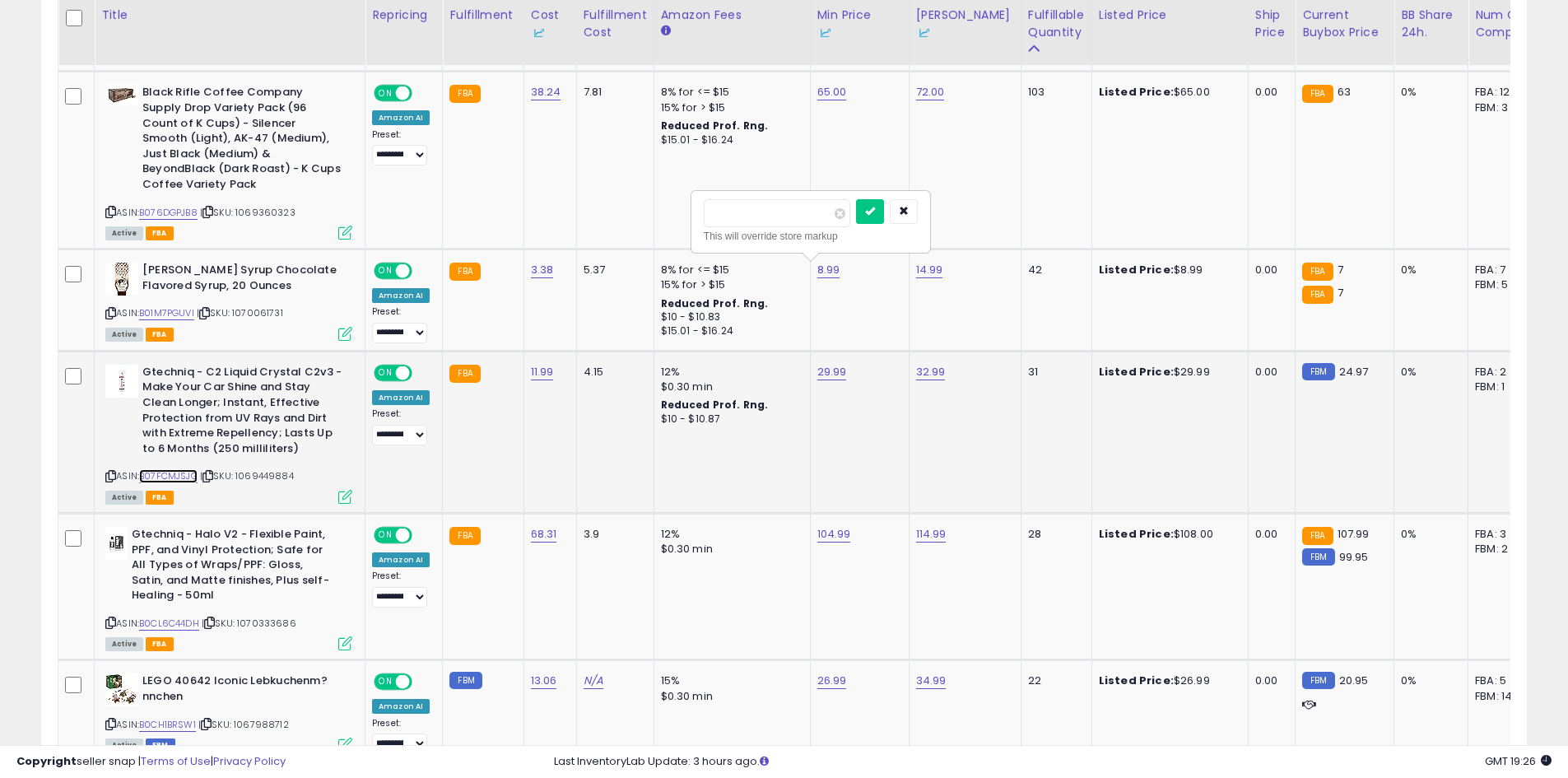
click at [169, 482] on link "B07FCMJSJG" at bounding box center [168, 476] width 59 height 14
click at [964, 451] on td "32.99" at bounding box center [964, 431] width 112 height 162
click at [829, 370] on link "29.99" at bounding box center [832, 372] width 30 height 16
type input "*****"
click button "submit" at bounding box center [873, 313] width 28 height 25
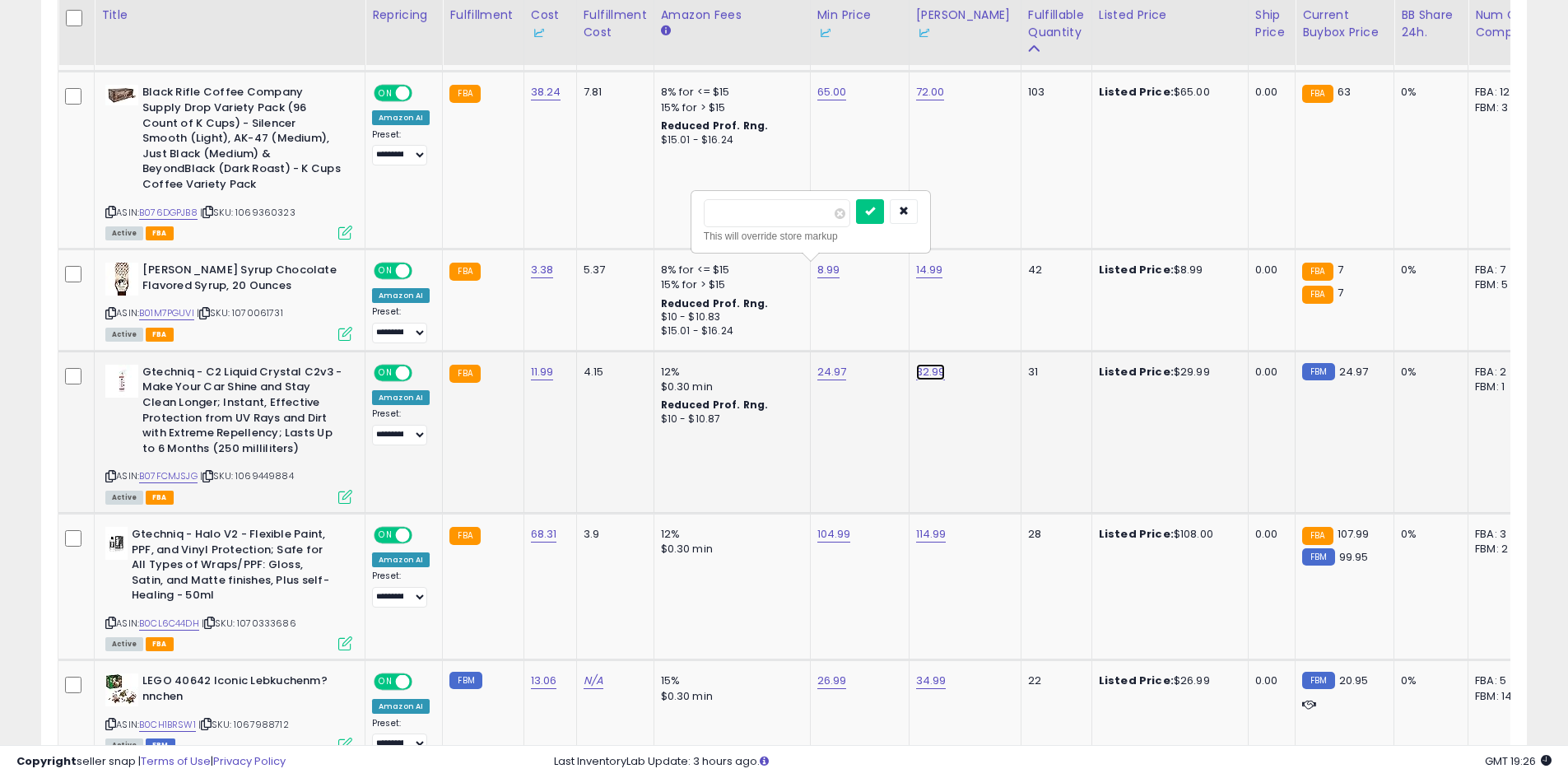
click at [919, 371] on link "32.99" at bounding box center [930, 372] width 30 height 16
type input "*****"
click button "submit" at bounding box center [971, 313] width 28 height 25
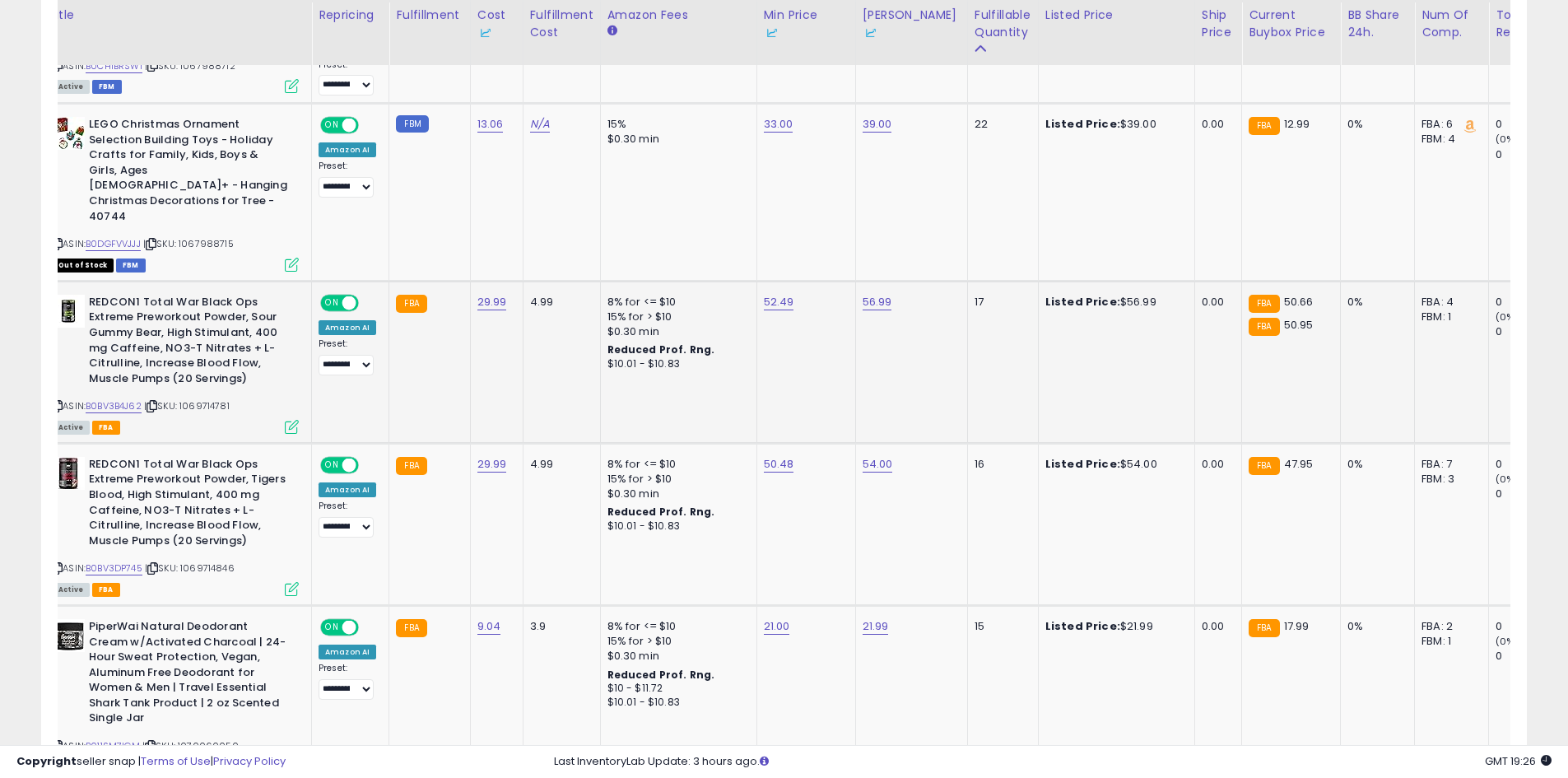
scroll to position [0, 53]
drag, startPoint x: 908, startPoint y: 338, endPoint x: 930, endPoint y: 337, distance: 22.0
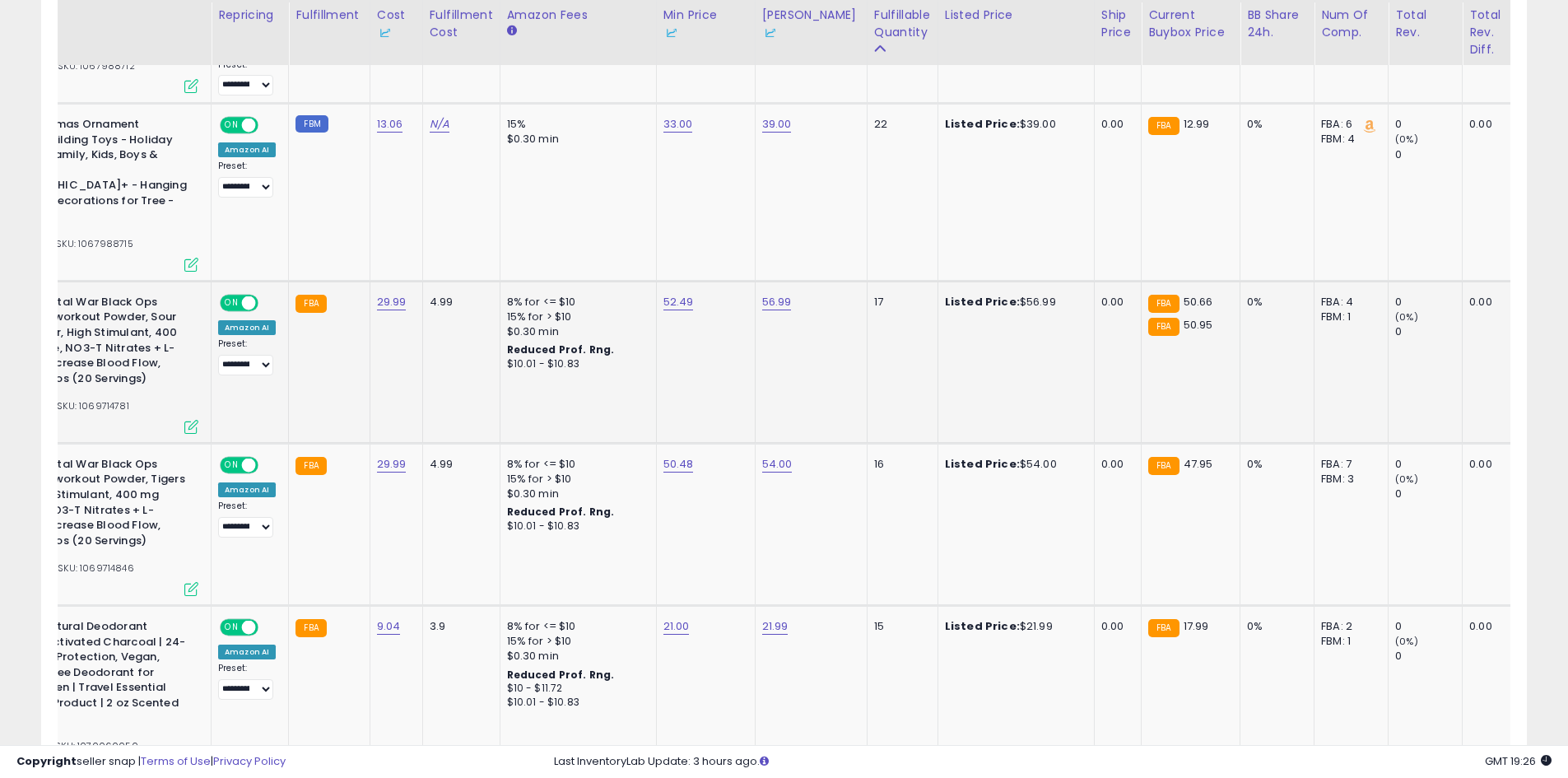
scroll to position [0, 2]
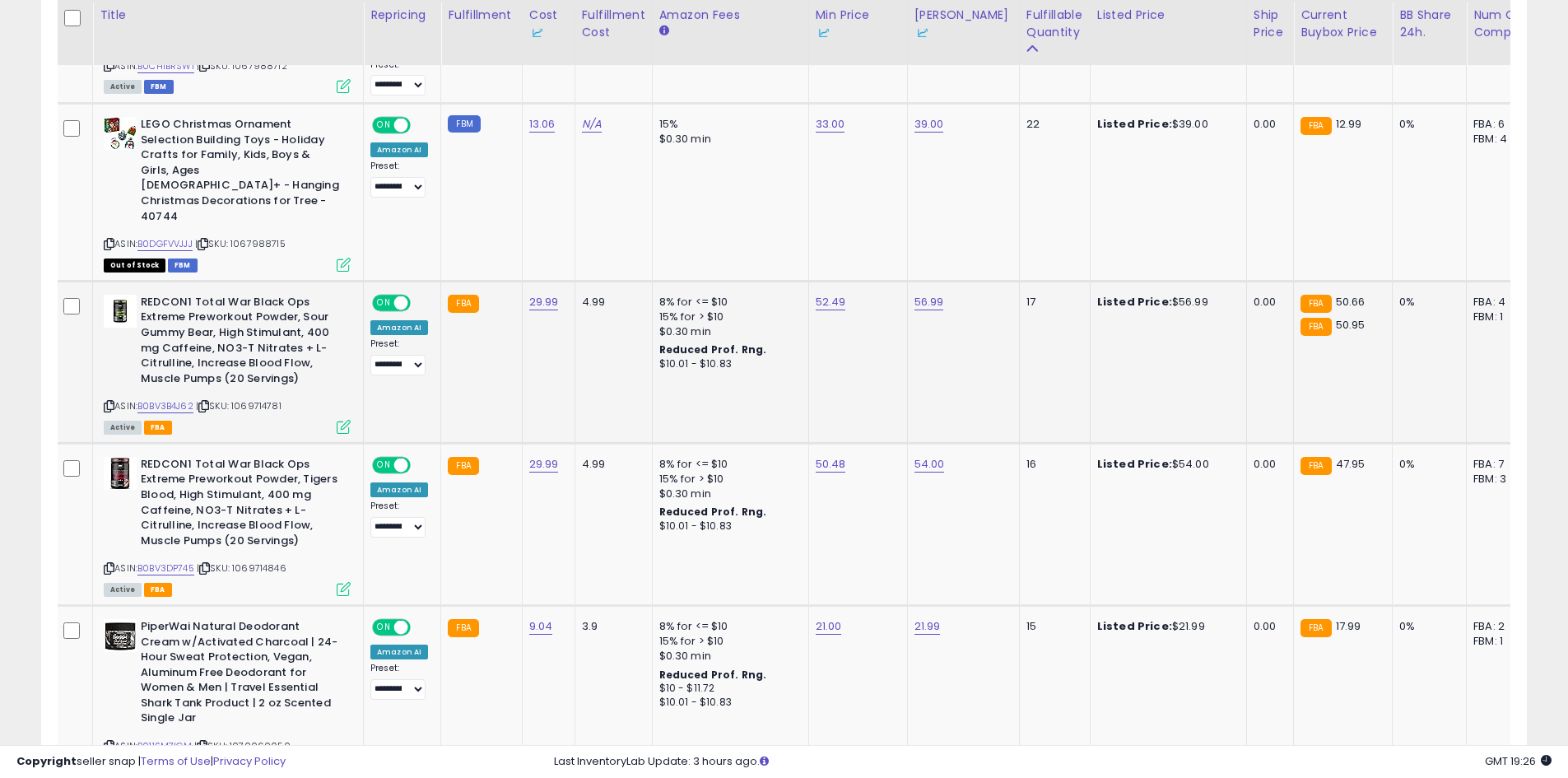
drag, startPoint x: 930, startPoint y: 337, endPoint x: 824, endPoint y: 353, distance: 107.2
click at [185, 399] on link "B0BV3B4J62" at bounding box center [167, 406] width 56 height 14
click at [826, 294] on link "52.49" at bounding box center [833, 302] width 31 height 16
click at [890, 402] on td "52.49" at bounding box center [859, 362] width 98 height 162
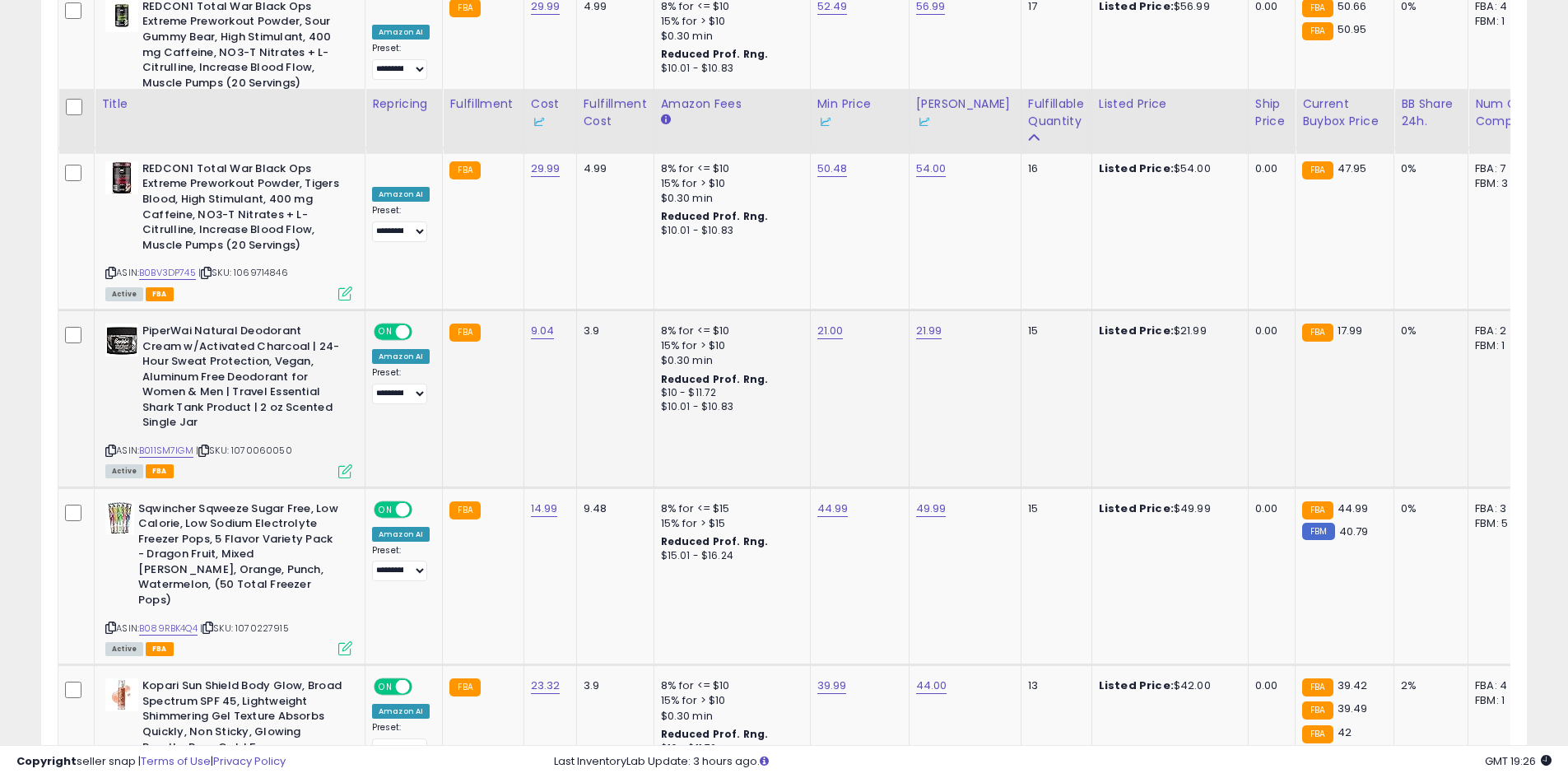
scroll to position [1976, 0]
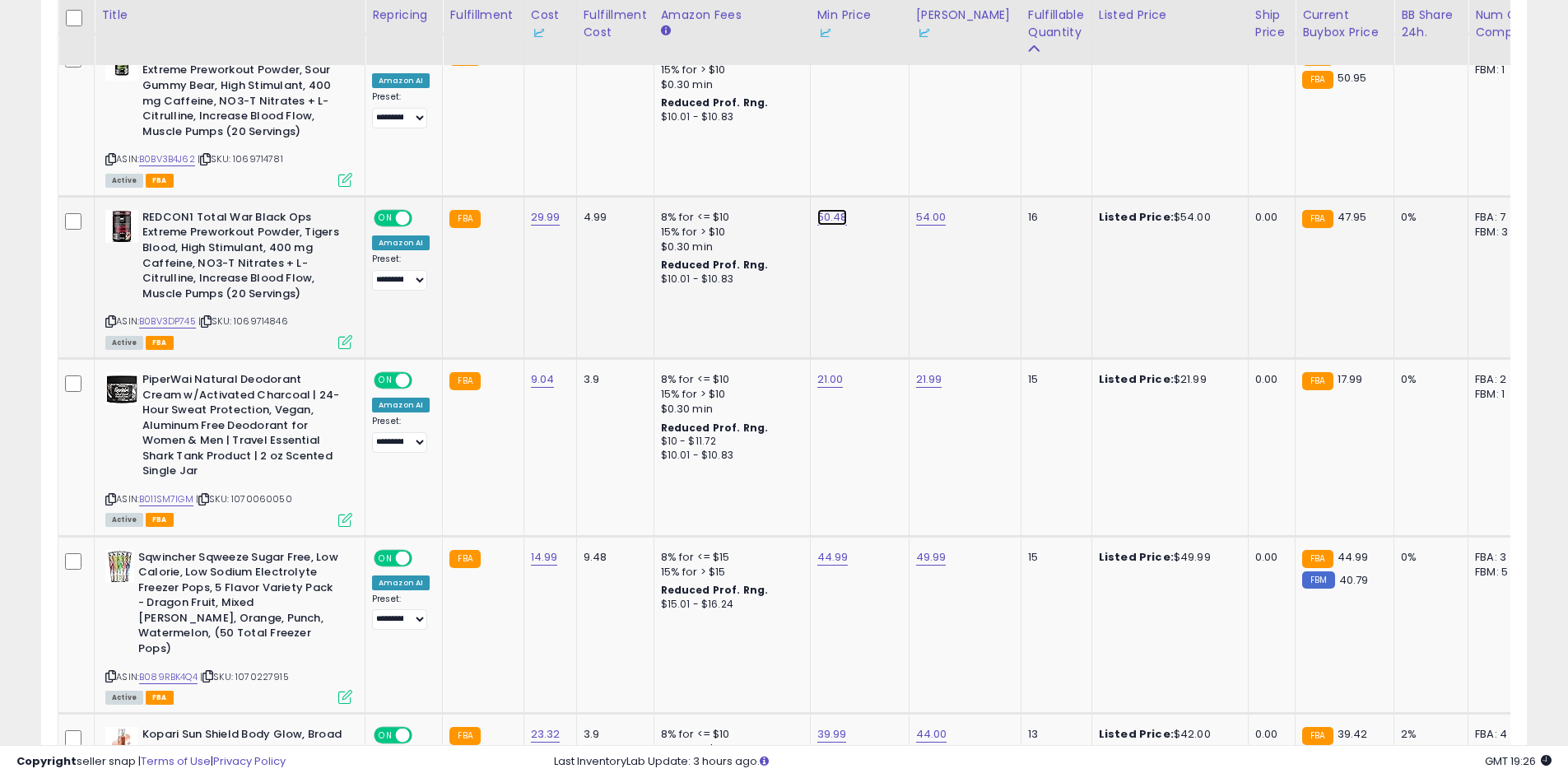
click at [835, 209] on link "50.48" at bounding box center [833, 217] width 31 height 16
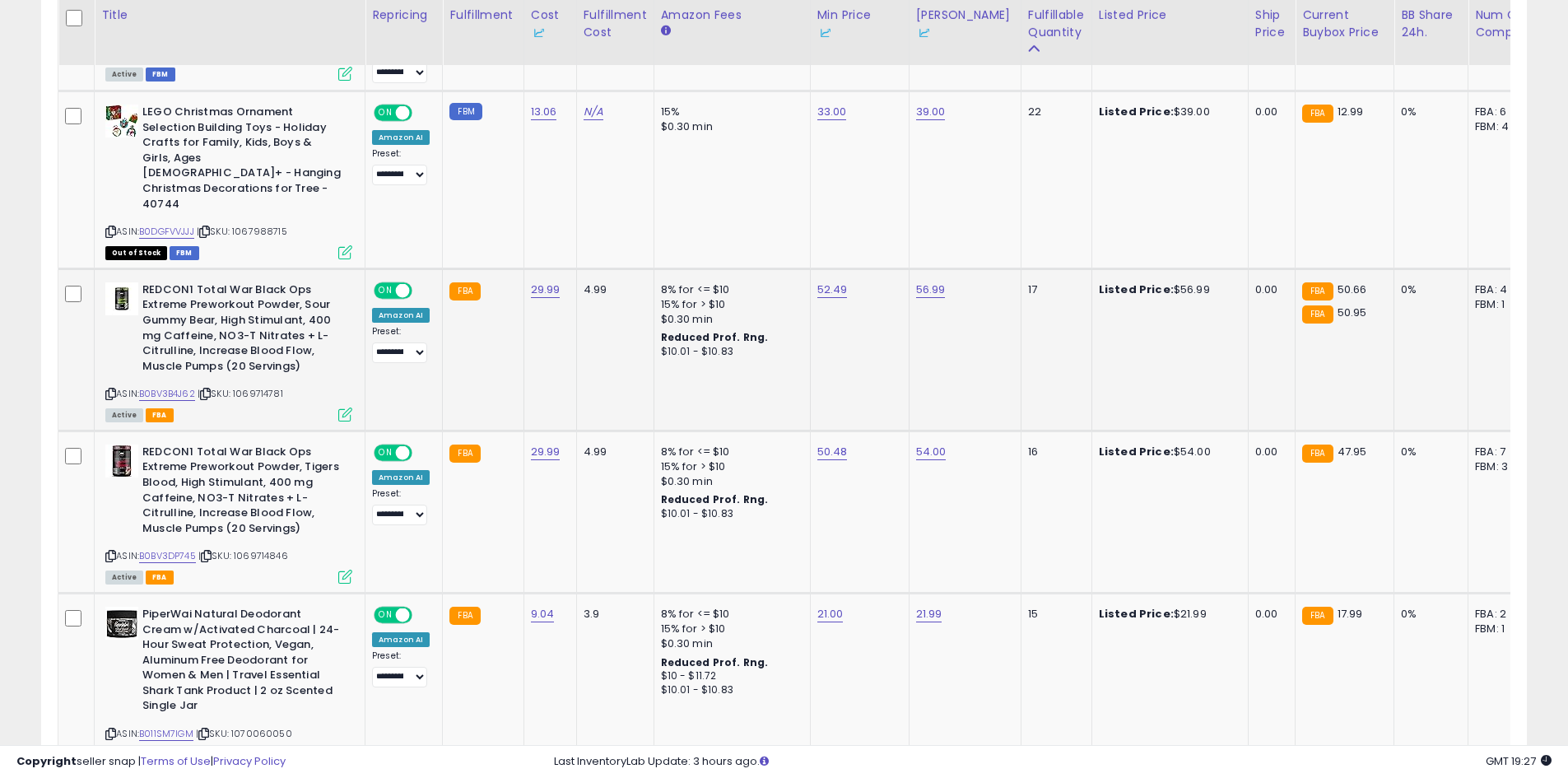
scroll to position [1729, 0]
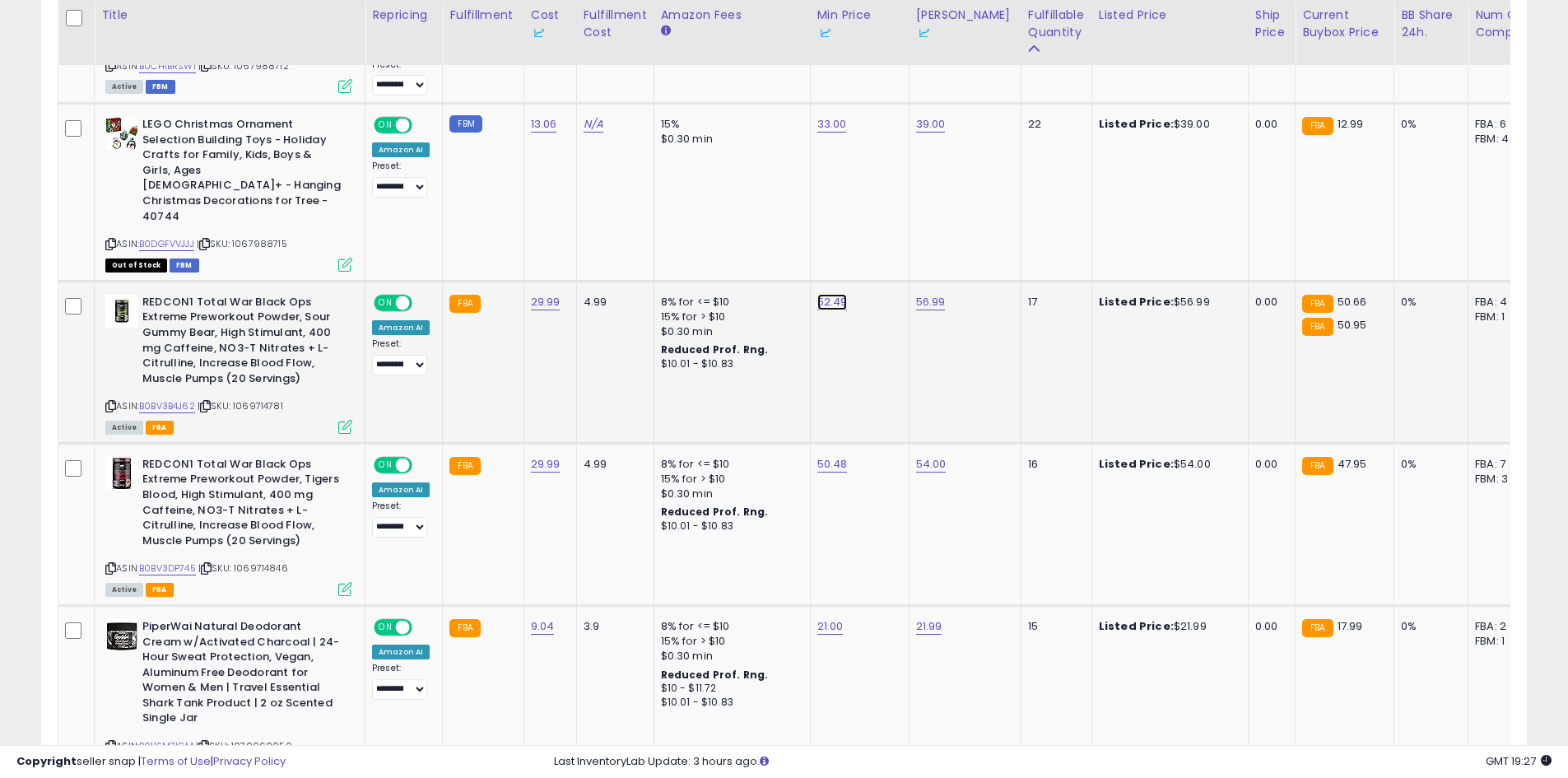
click at [828, 294] on link "52.49" at bounding box center [833, 302] width 31 height 16
type input "*****"
click button "submit" at bounding box center [873, 213] width 28 height 25
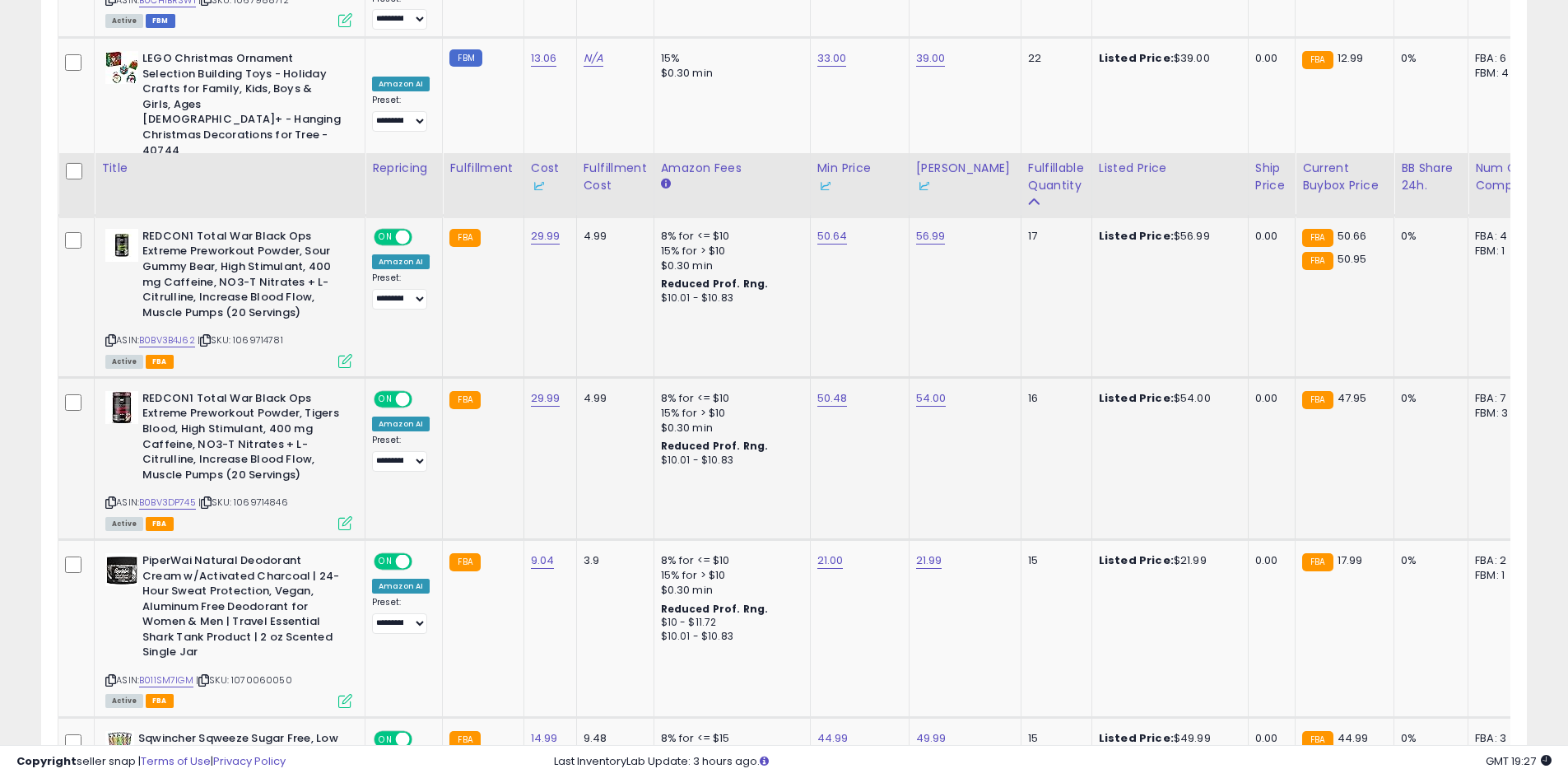
scroll to position [1976, 0]
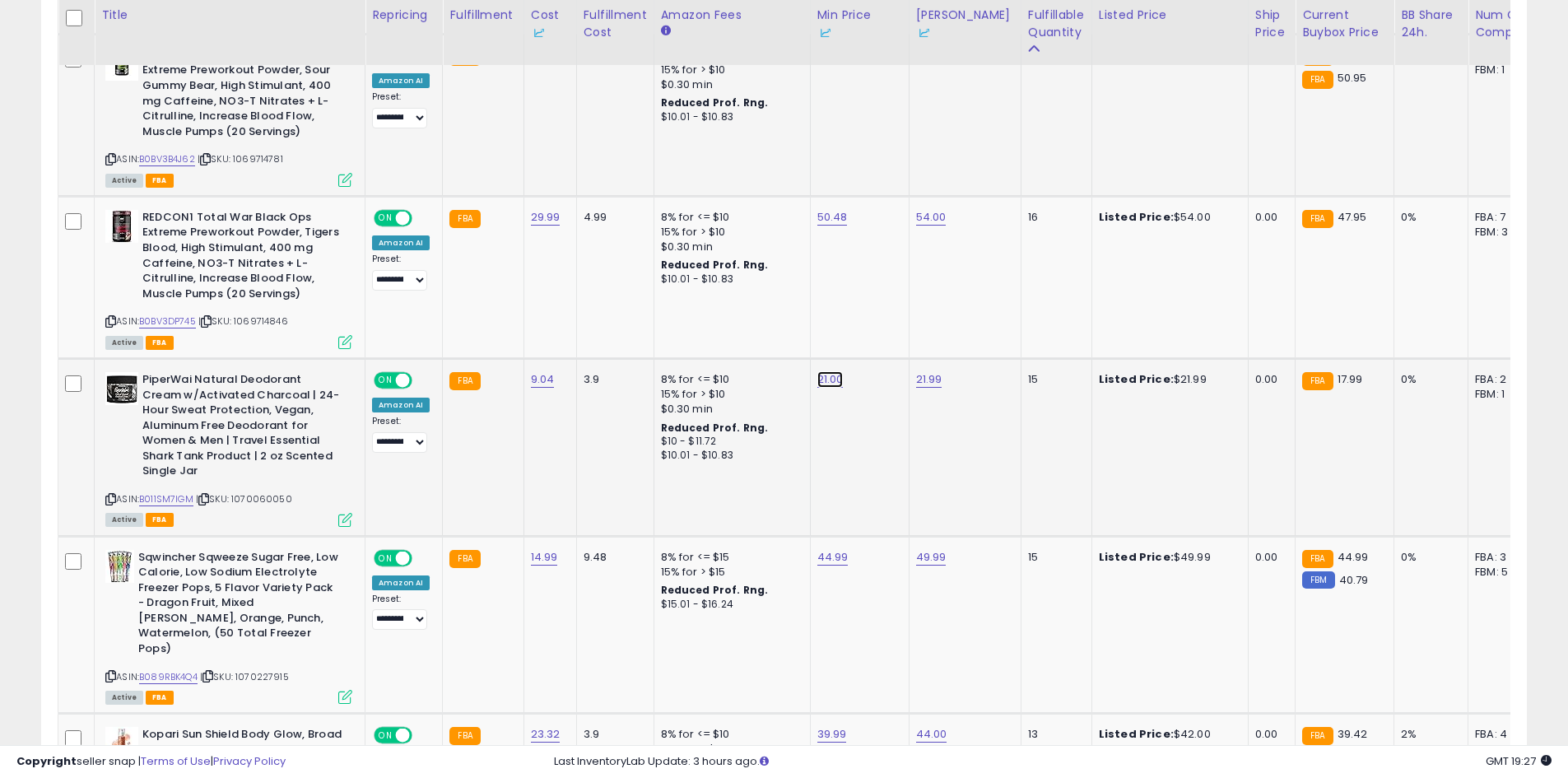
click at [818, 371] on link "21.00" at bounding box center [830, 379] width 26 height 16
type input "*****"
click button "submit" at bounding box center [871, 290] width 28 height 25
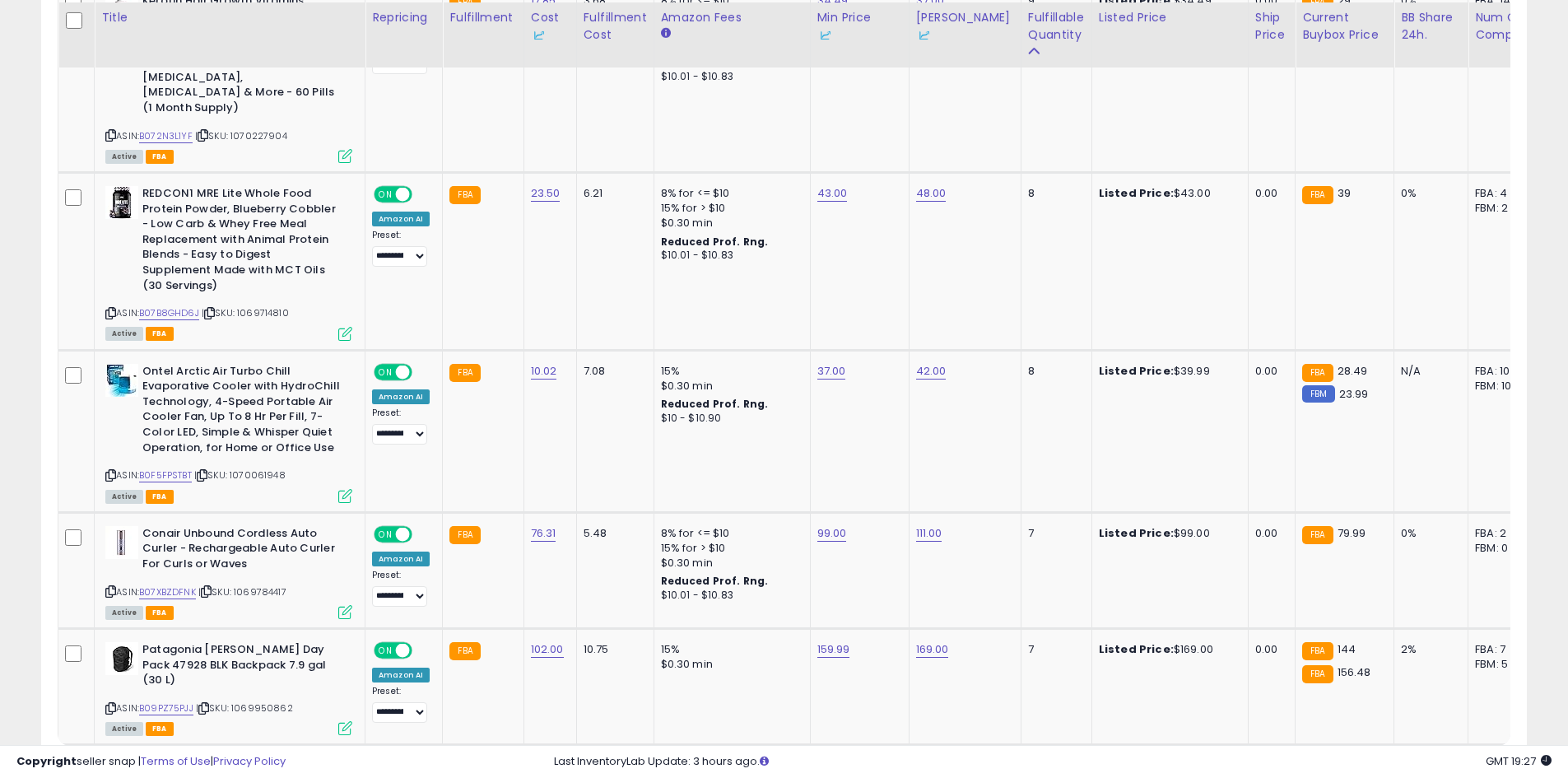
scroll to position [3628, 0]
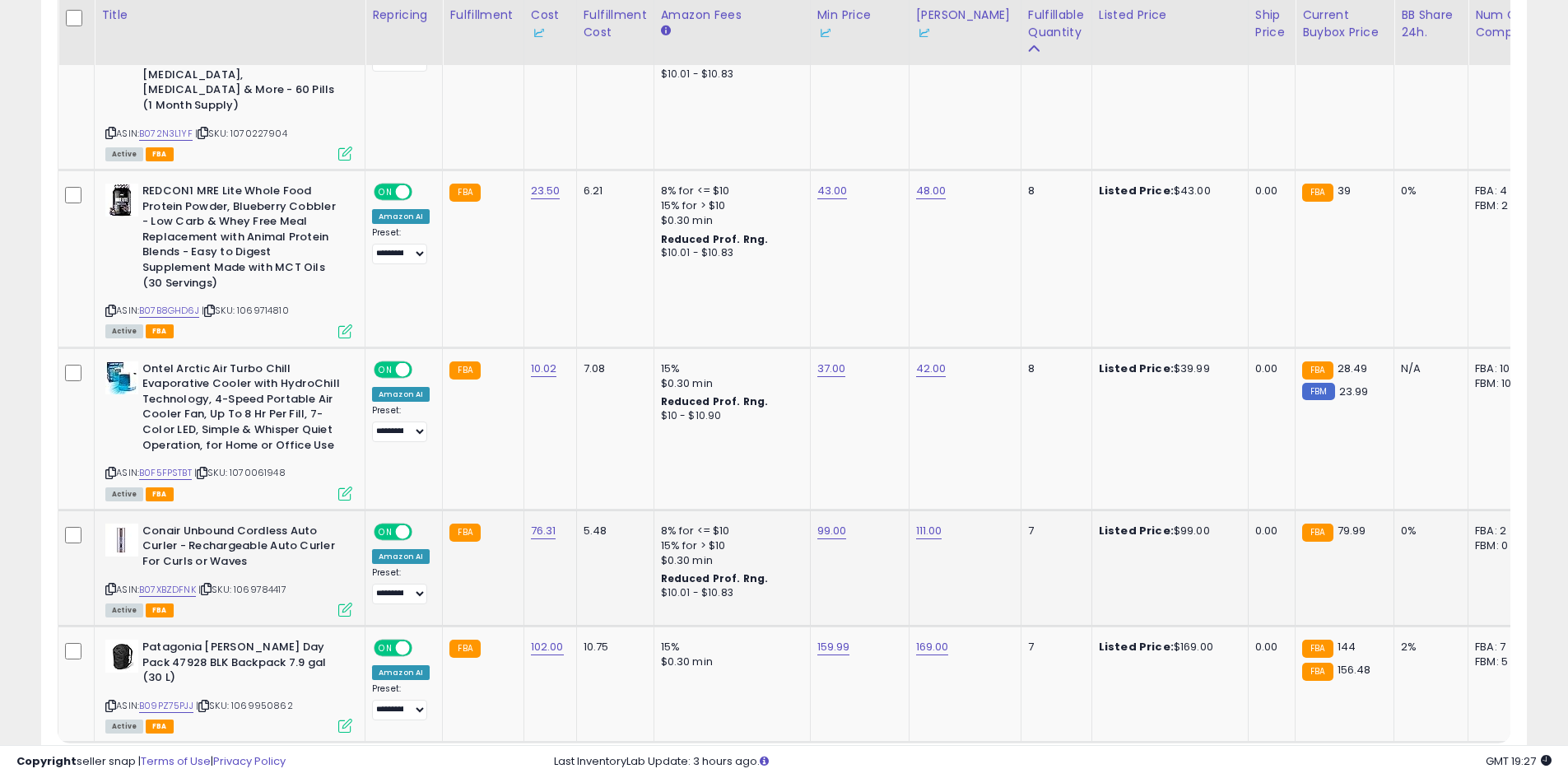
drag, startPoint x: 881, startPoint y: 446, endPoint x: 874, endPoint y: 457, distance: 13.0
drag, startPoint x: 874, startPoint y: 457, endPoint x: 826, endPoint y: 461, distance: 48.2
click at [826, 510] on td "99.00" at bounding box center [859, 567] width 98 height 116
click at [1414, 760] on link "2" at bounding box center [1412, 774] width 28 height 28
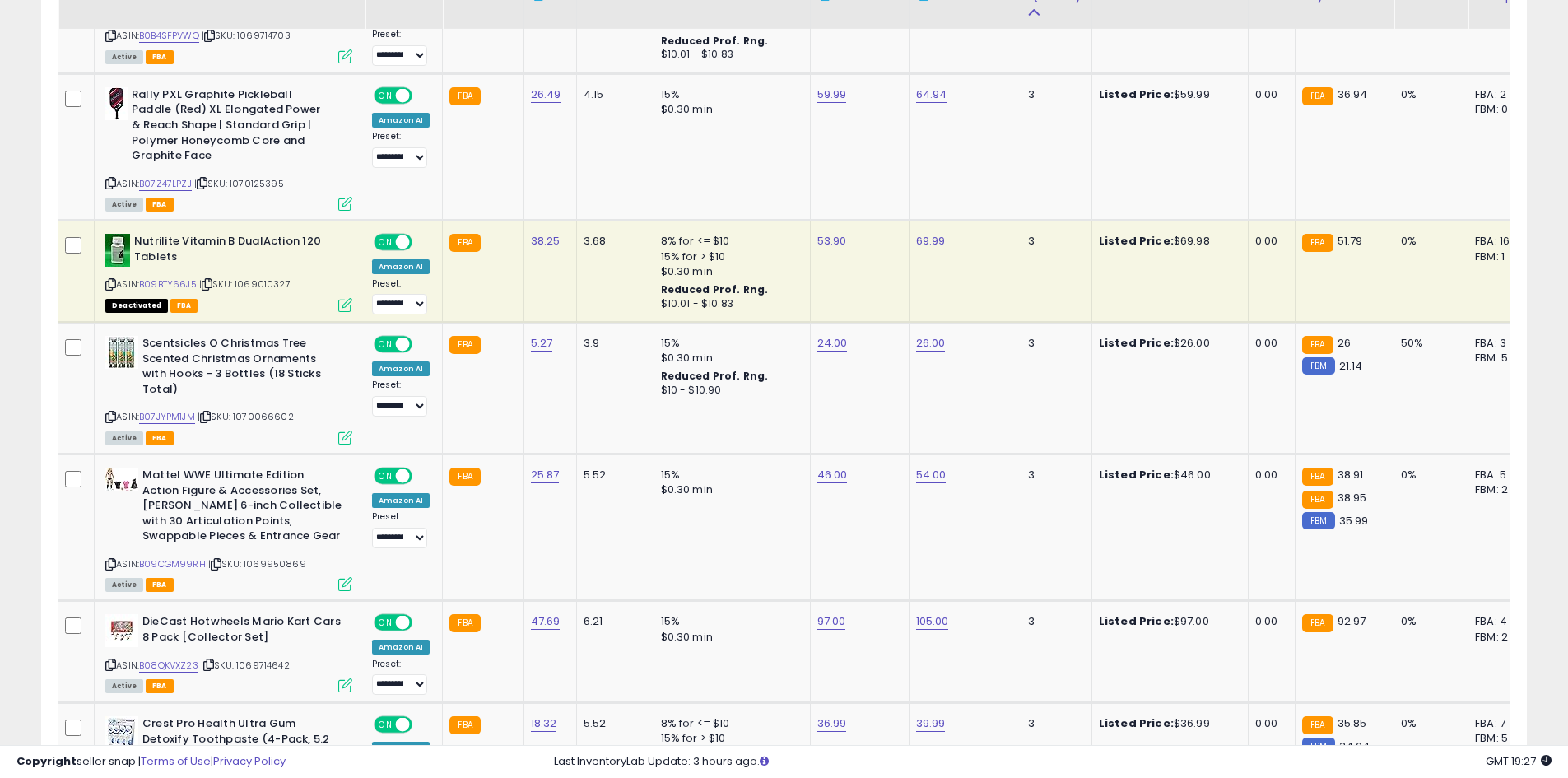
scroll to position [2796, 0]
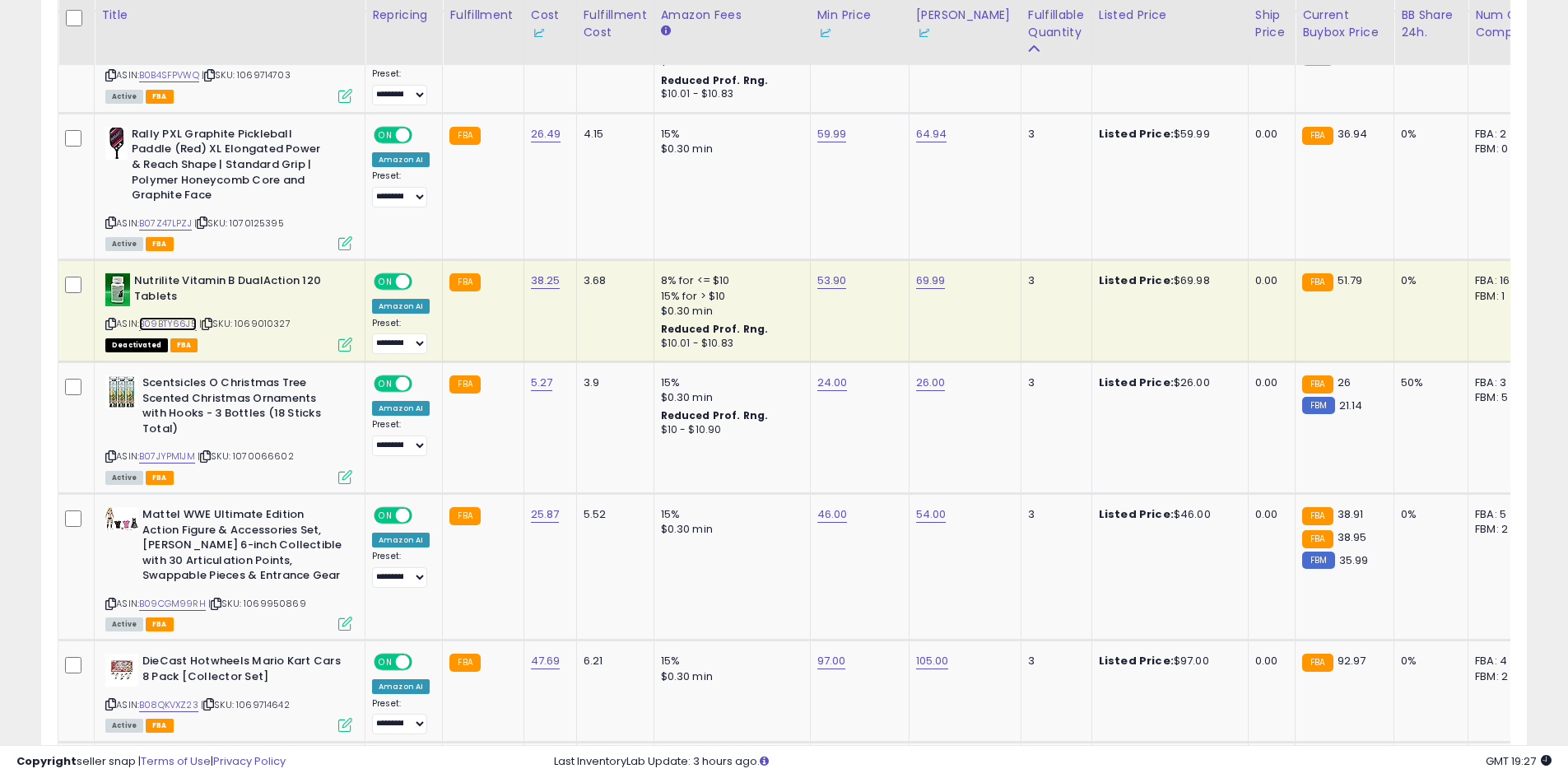
click at [179, 317] on link "B09BTY66J5" at bounding box center [168, 324] width 58 height 14
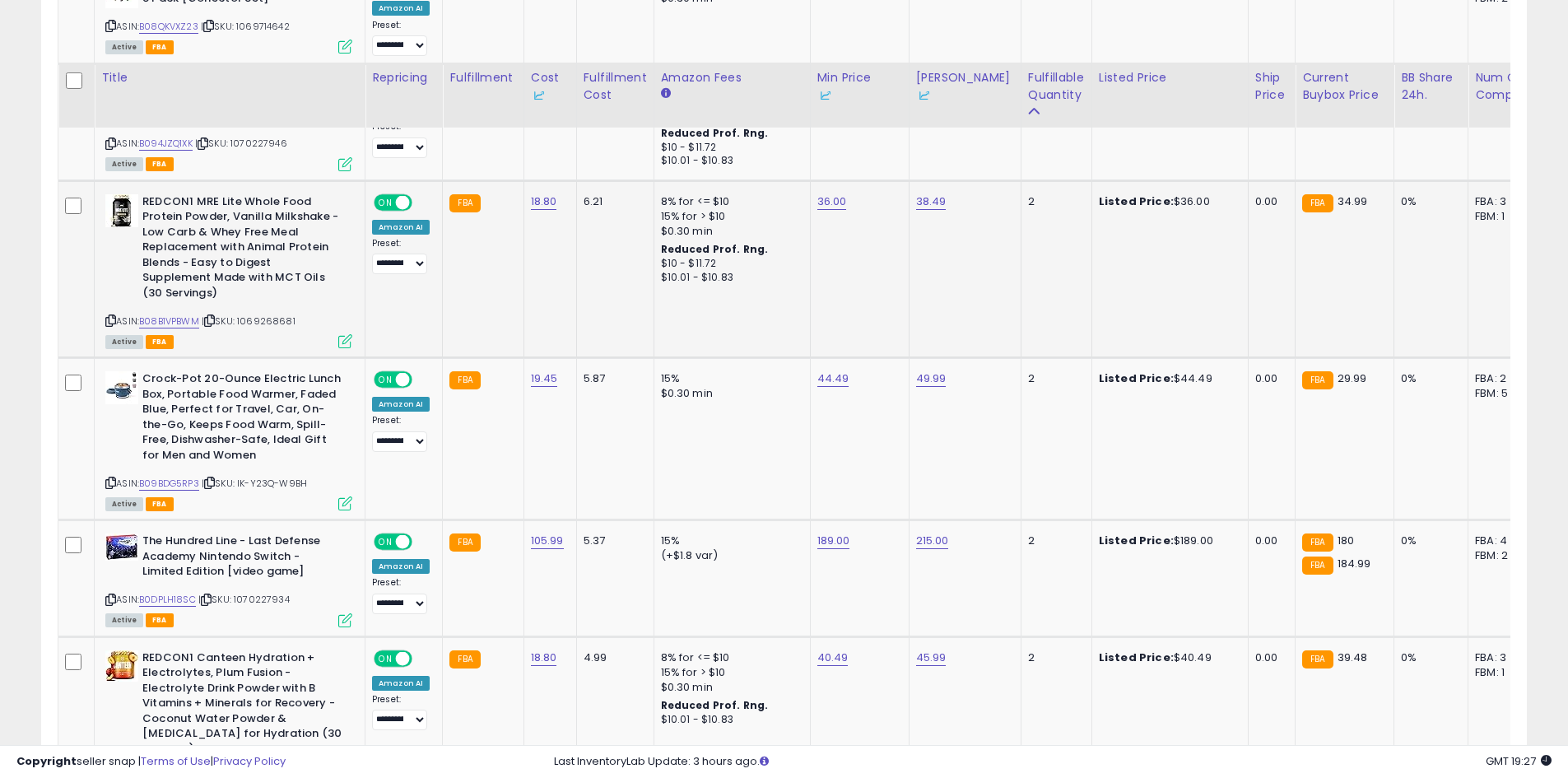
scroll to position [3537, 0]
